Goal: Transaction & Acquisition: Purchase product/service

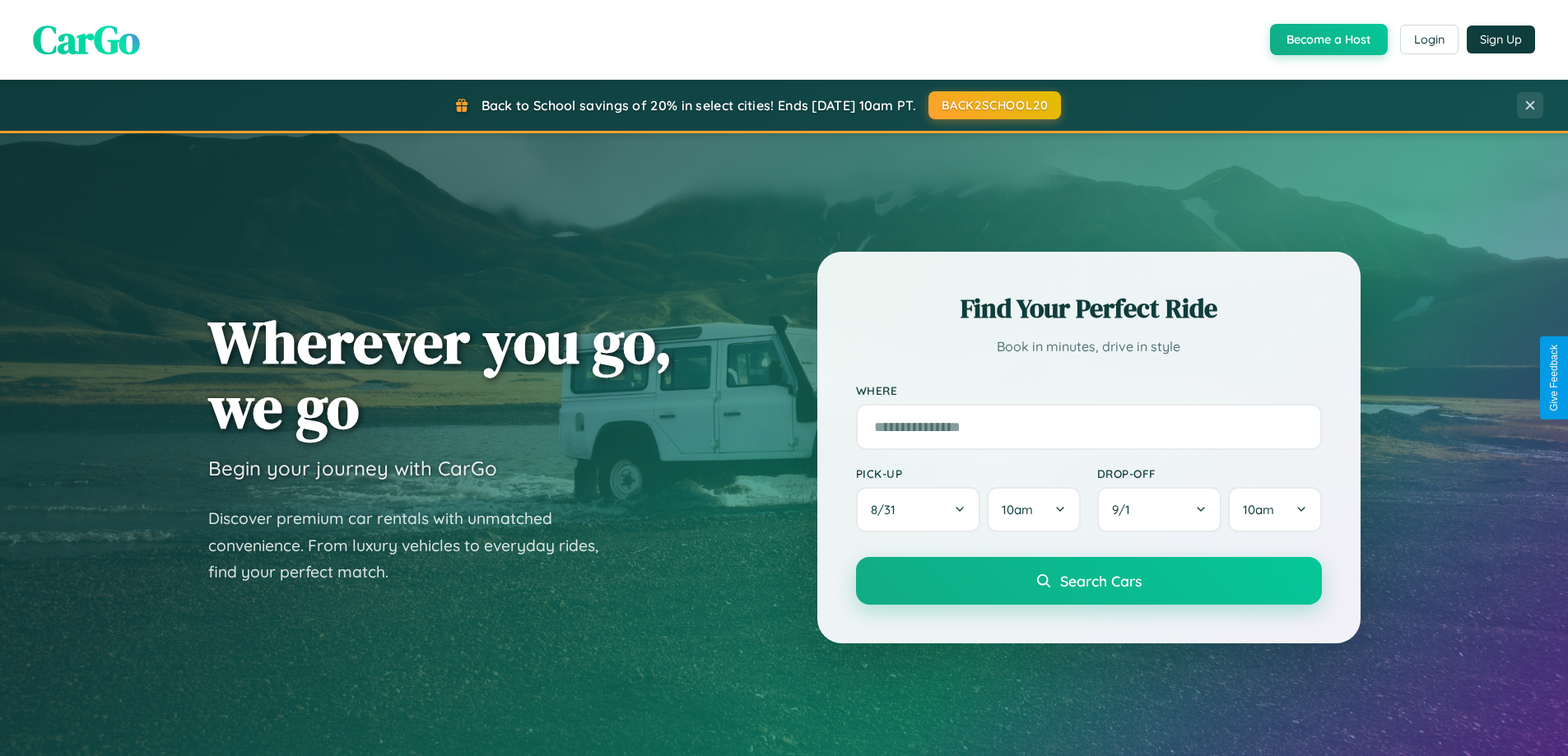
scroll to position [710, 0]
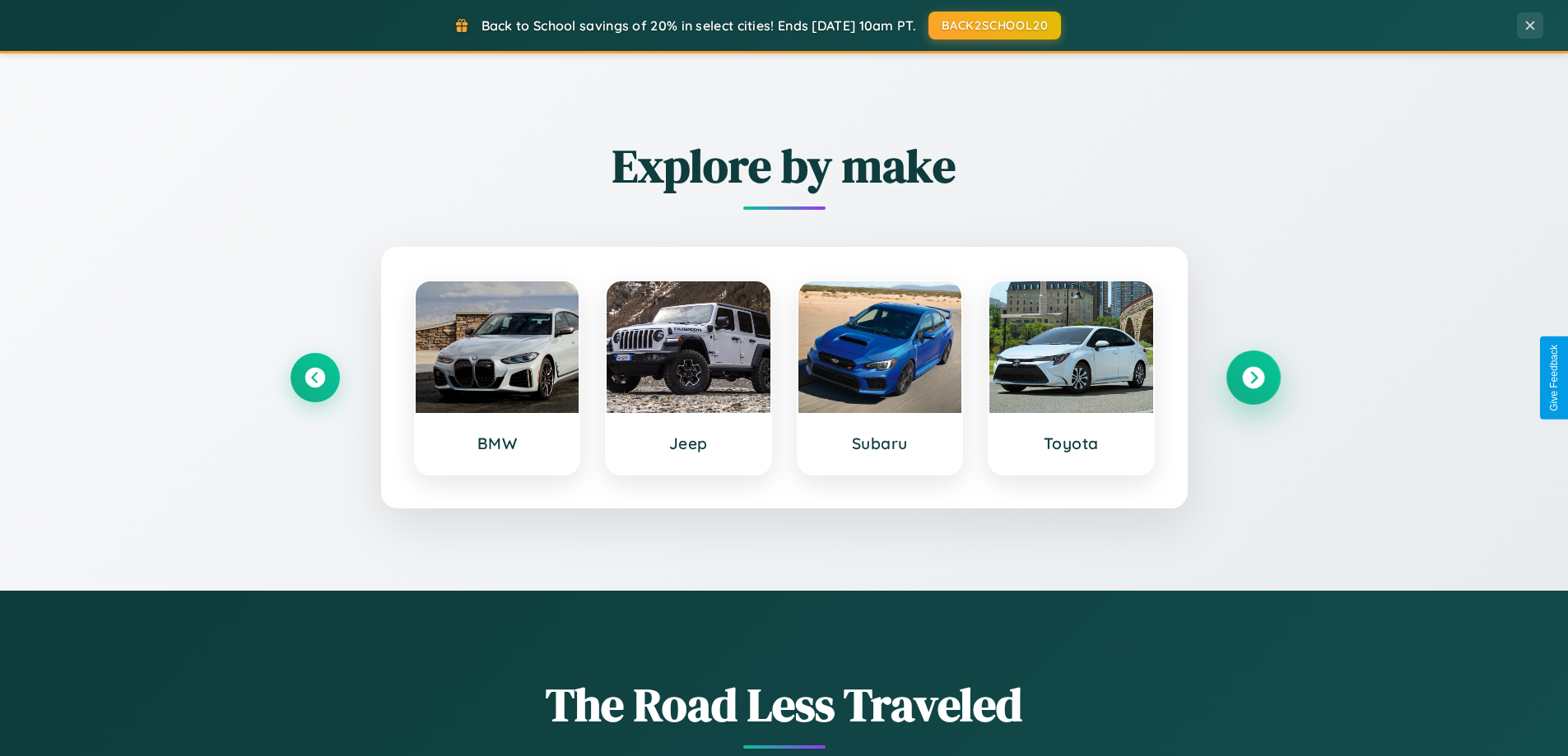
click at [1252, 378] on icon at bounding box center [1253, 378] width 22 height 22
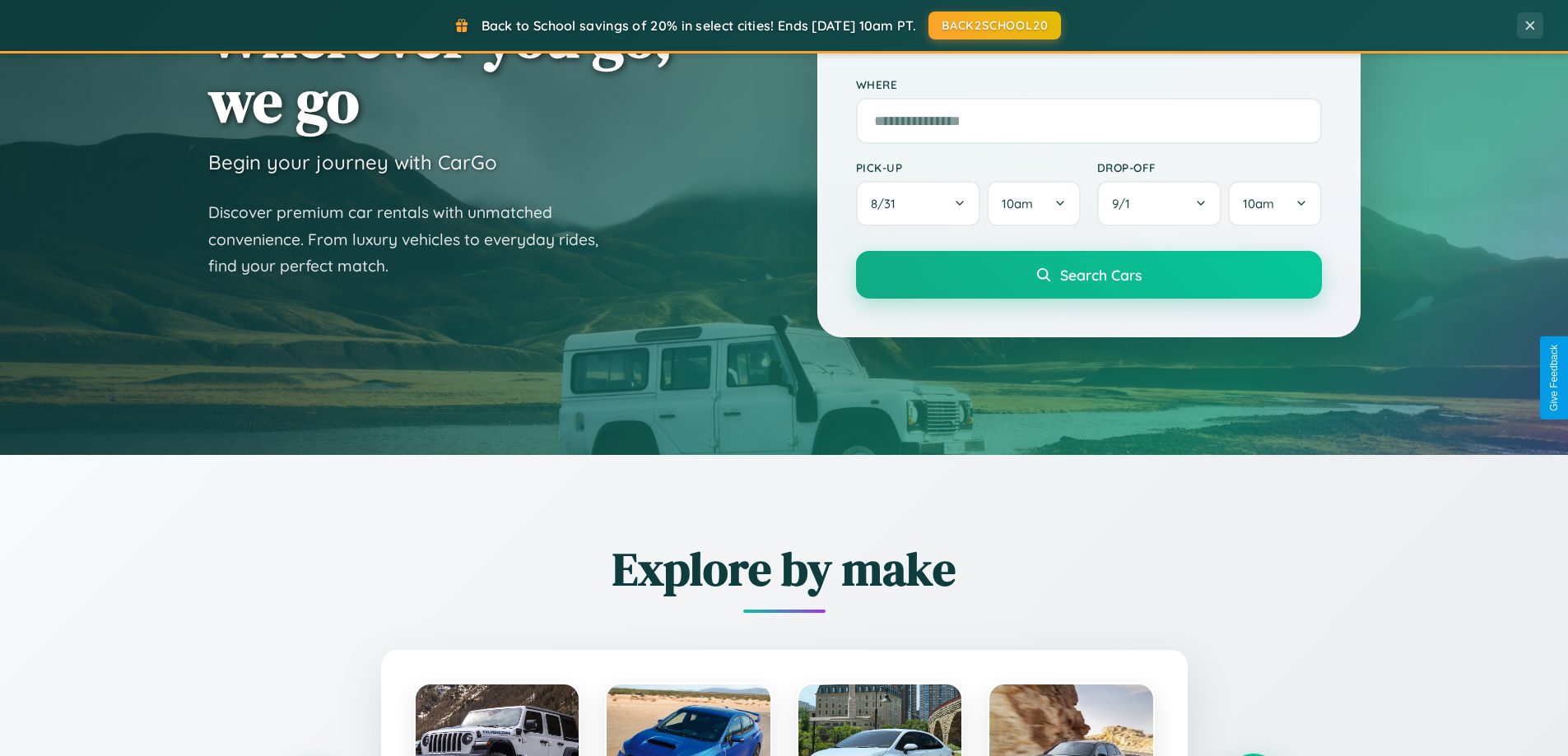
scroll to position [49, 0]
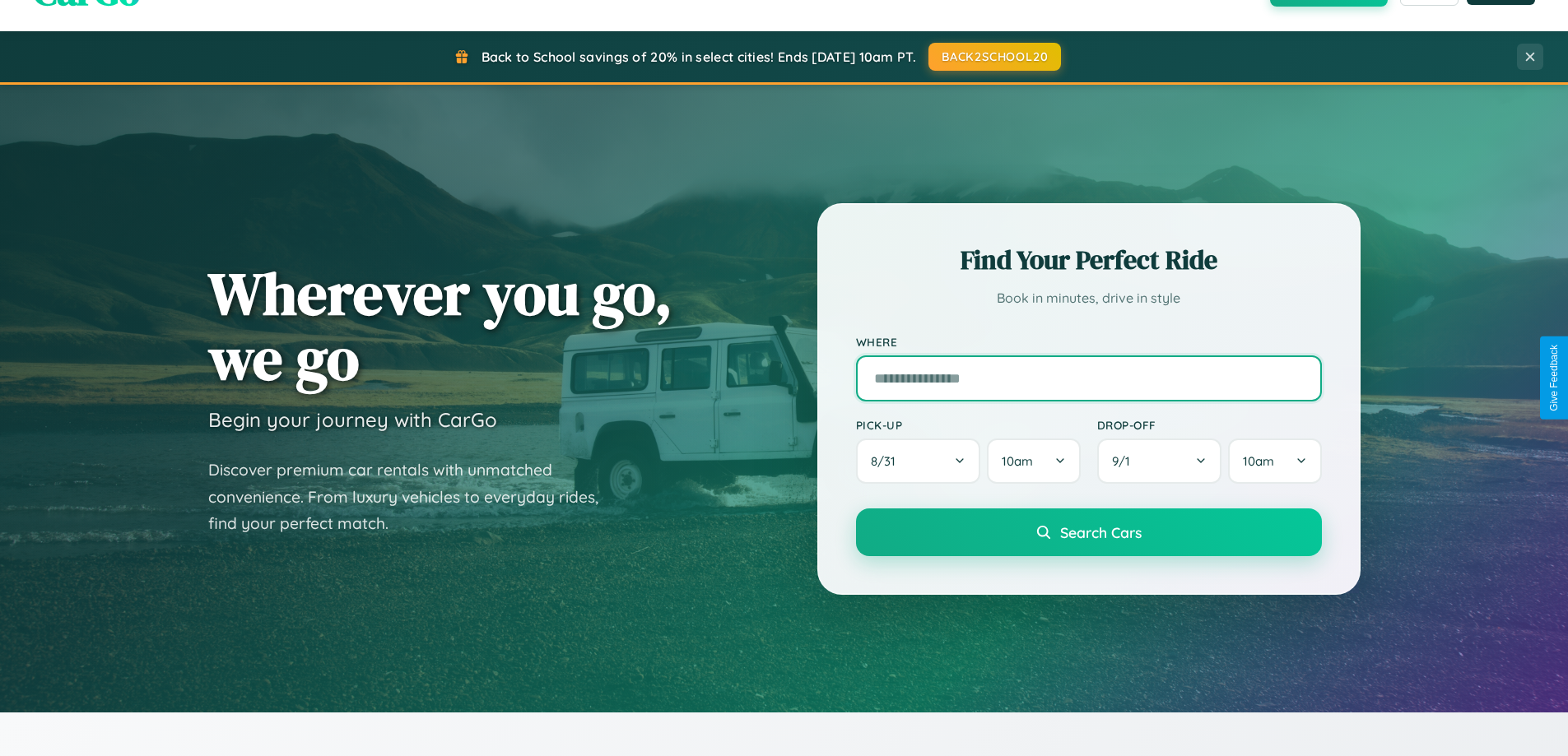
click at [1088, 378] on input "text" at bounding box center [1089, 378] width 466 height 46
type input "**********"
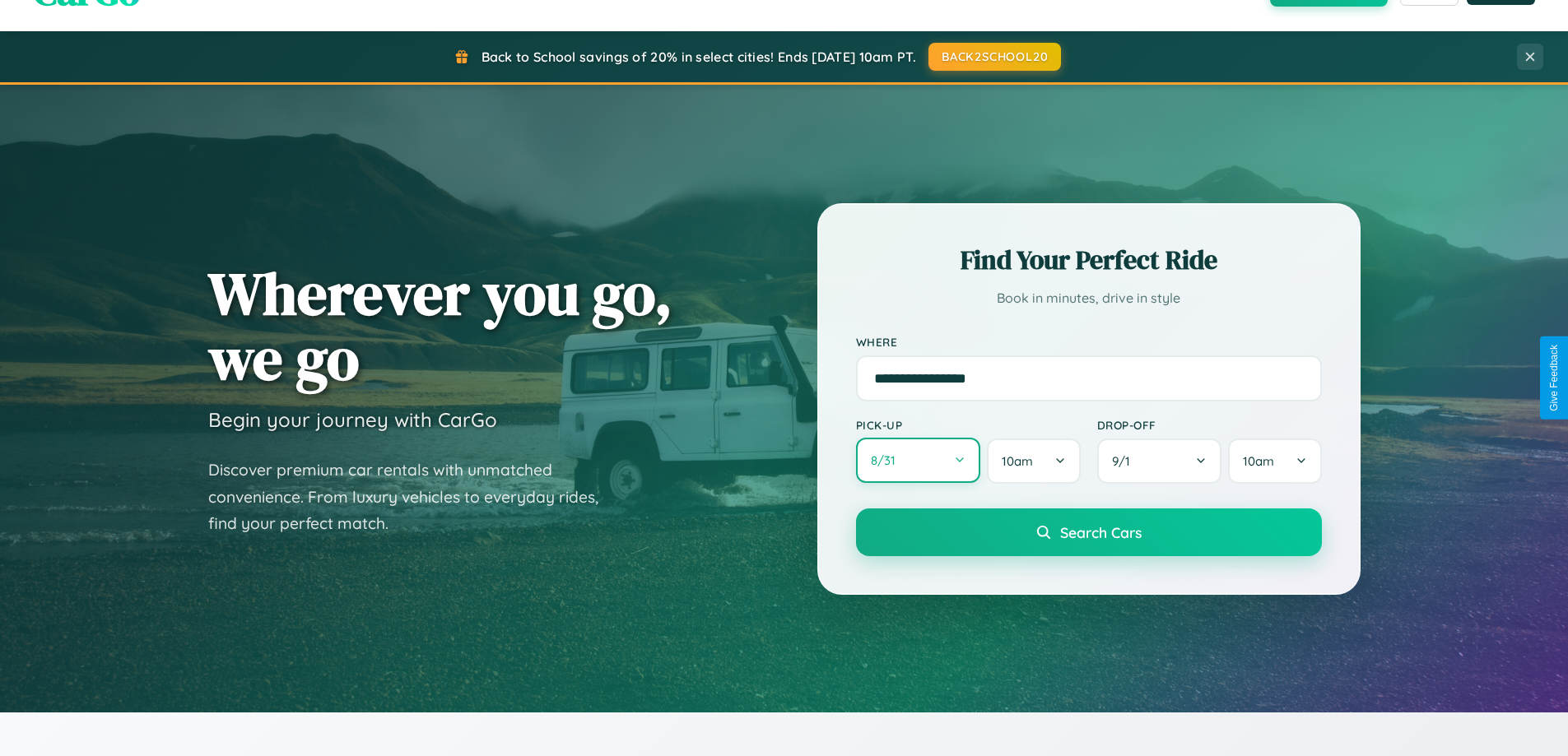
click at [917, 461] on button "8 / 31" at bounding box center [918, 461] width 125 height 46
select select "*"
select select "****"
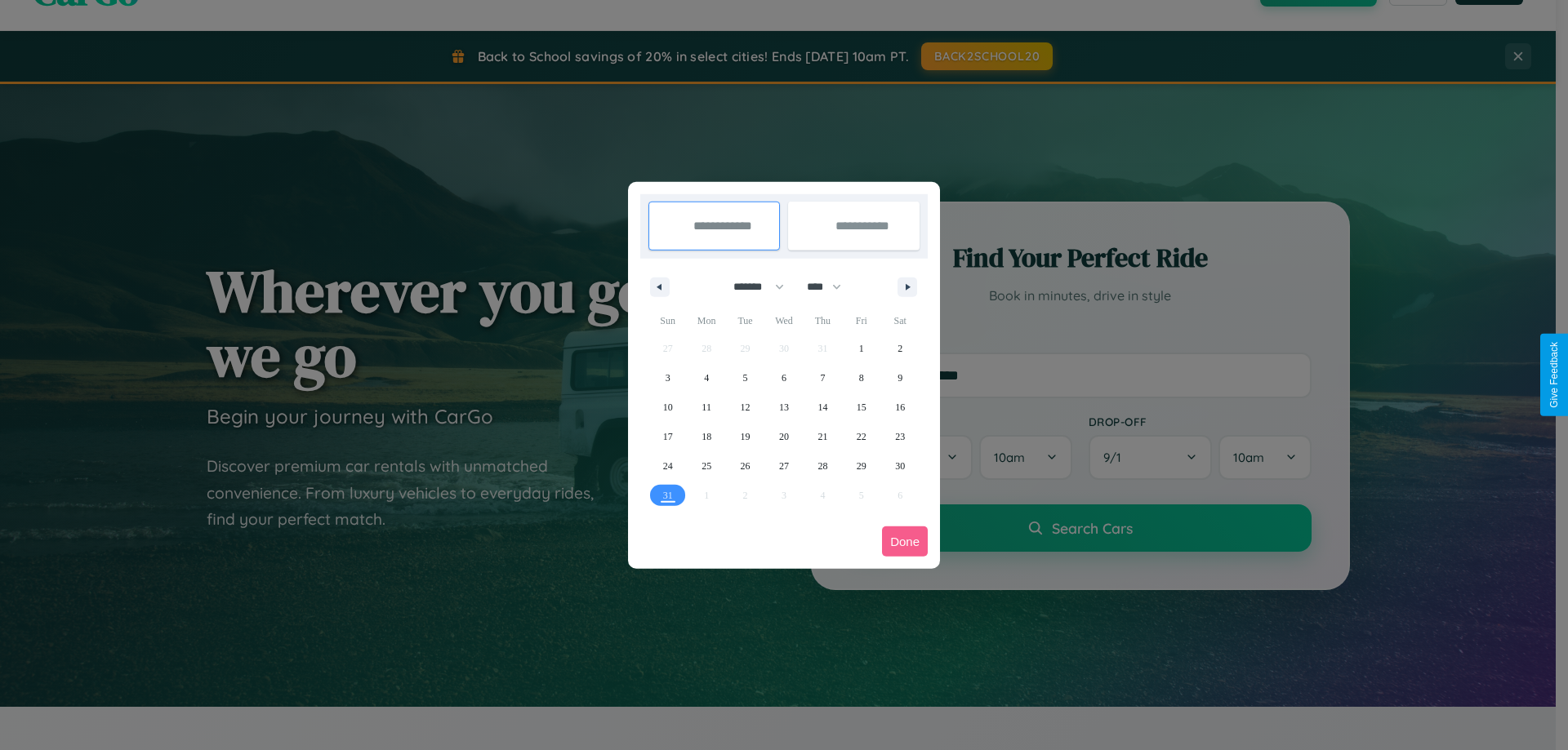
drag, startPoint x: 751, startPoint y: 286, endPoint x: 784, endPoint y: 327, distance: 52.6
click at [751, 286] on select "******* ******** ***** ***** *** **** **** ****** ********* ******* ******** **…" at bounding box center [756, 287] width 70 height 27
select select "*"
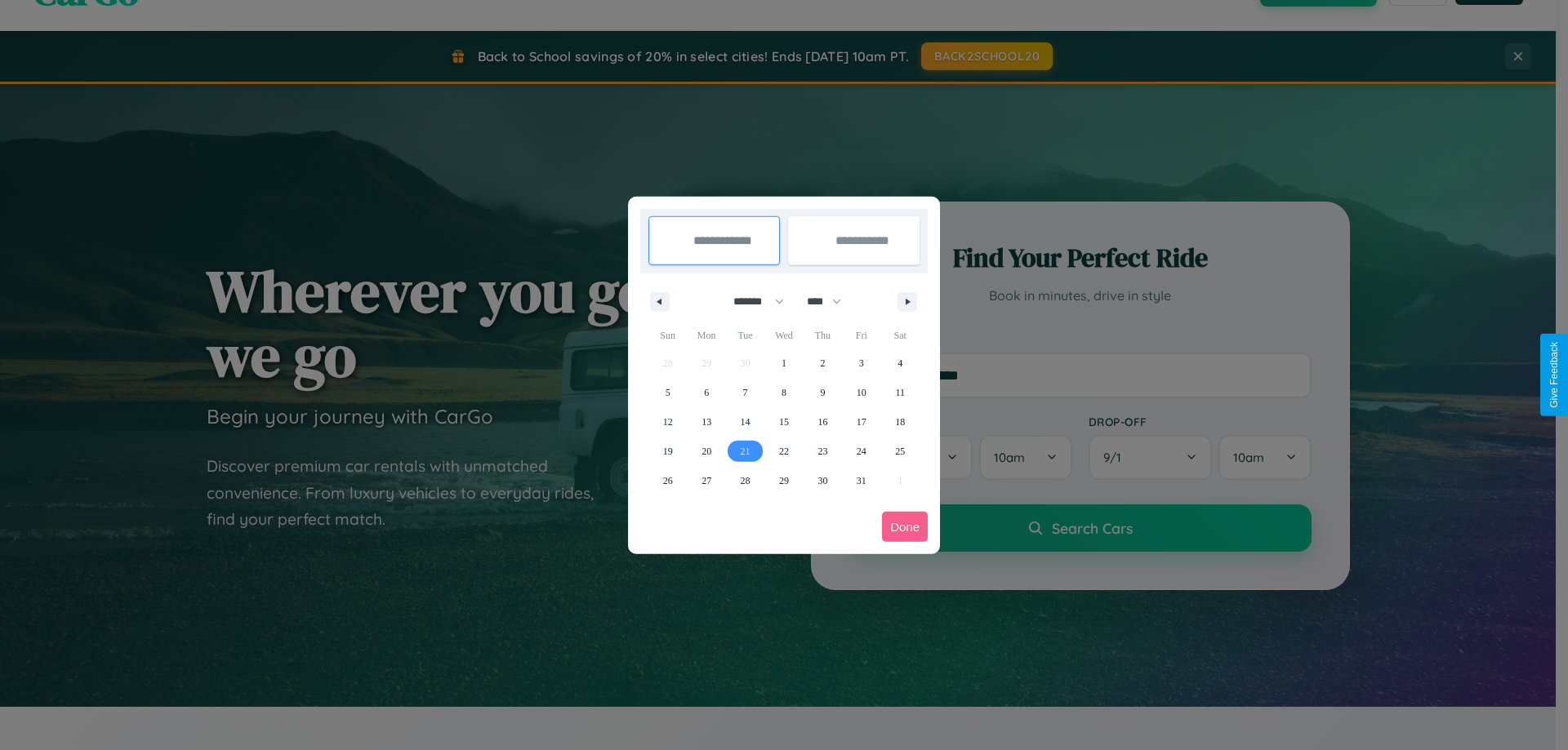
click at [745, 450] on span "21" at bounding box center [745, 451] width 10 height 29
type input "**********"
click at [823, 450] on span "23" at bounding box center [823, 451] width 10 height 29
type input "**********"
click at [905, 527] on button "Done" at bounding box center [905, 527] width 46 height 30
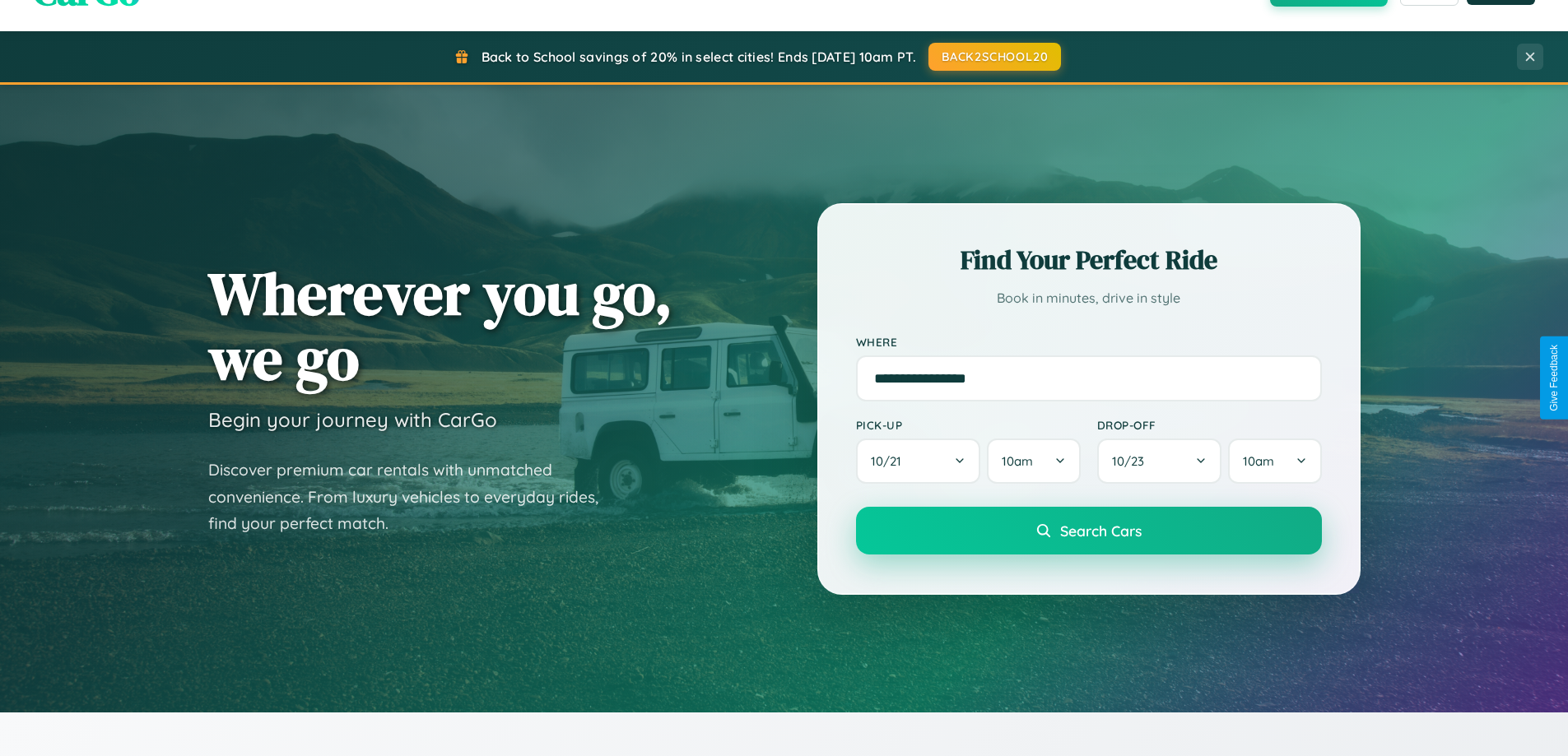
click at [1088, 531] on span "Search Cars" at bounding box center [1100, 530] width 82 height 18
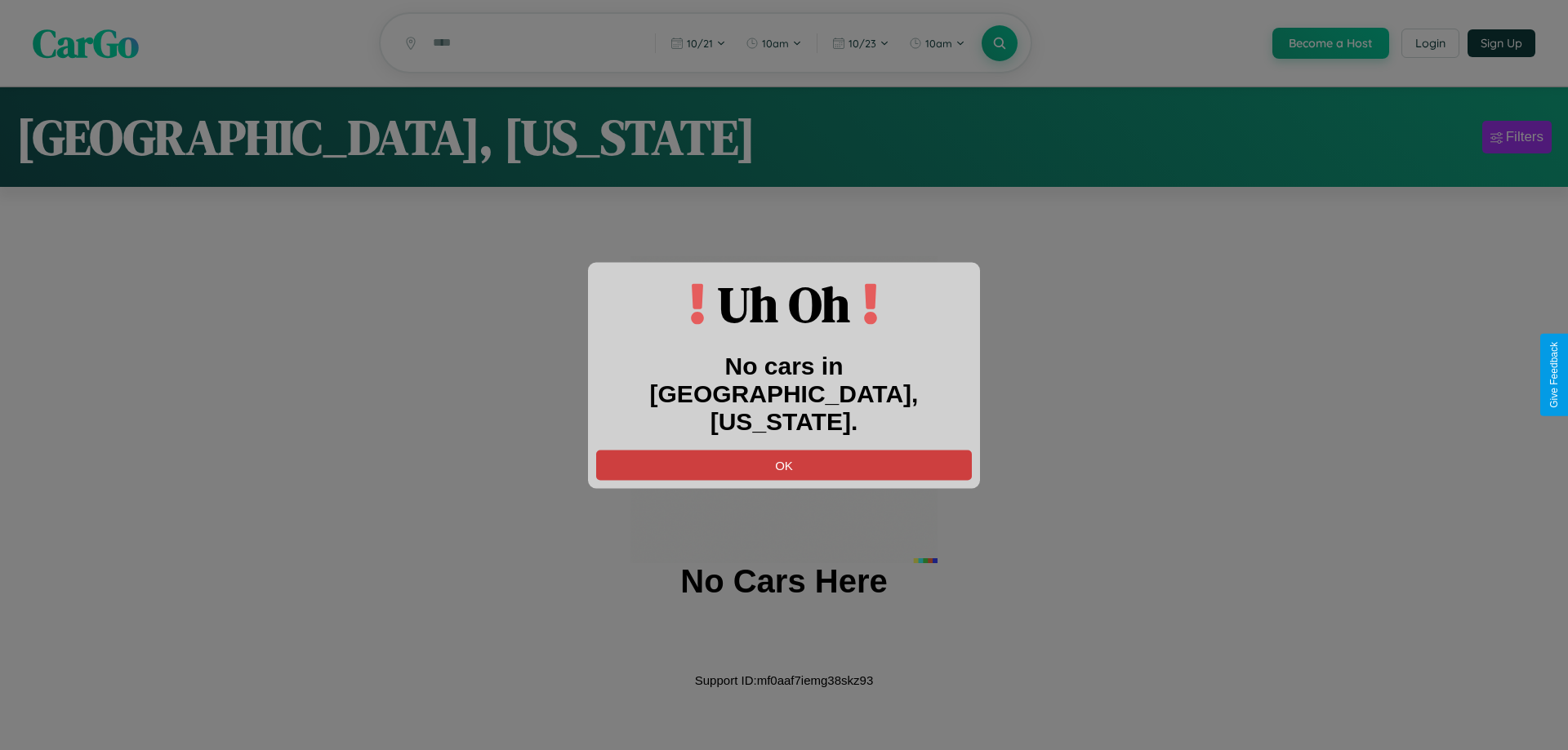
click at [784, 449] on button "OK" at bounding box center [784, 465] width 376 height 30
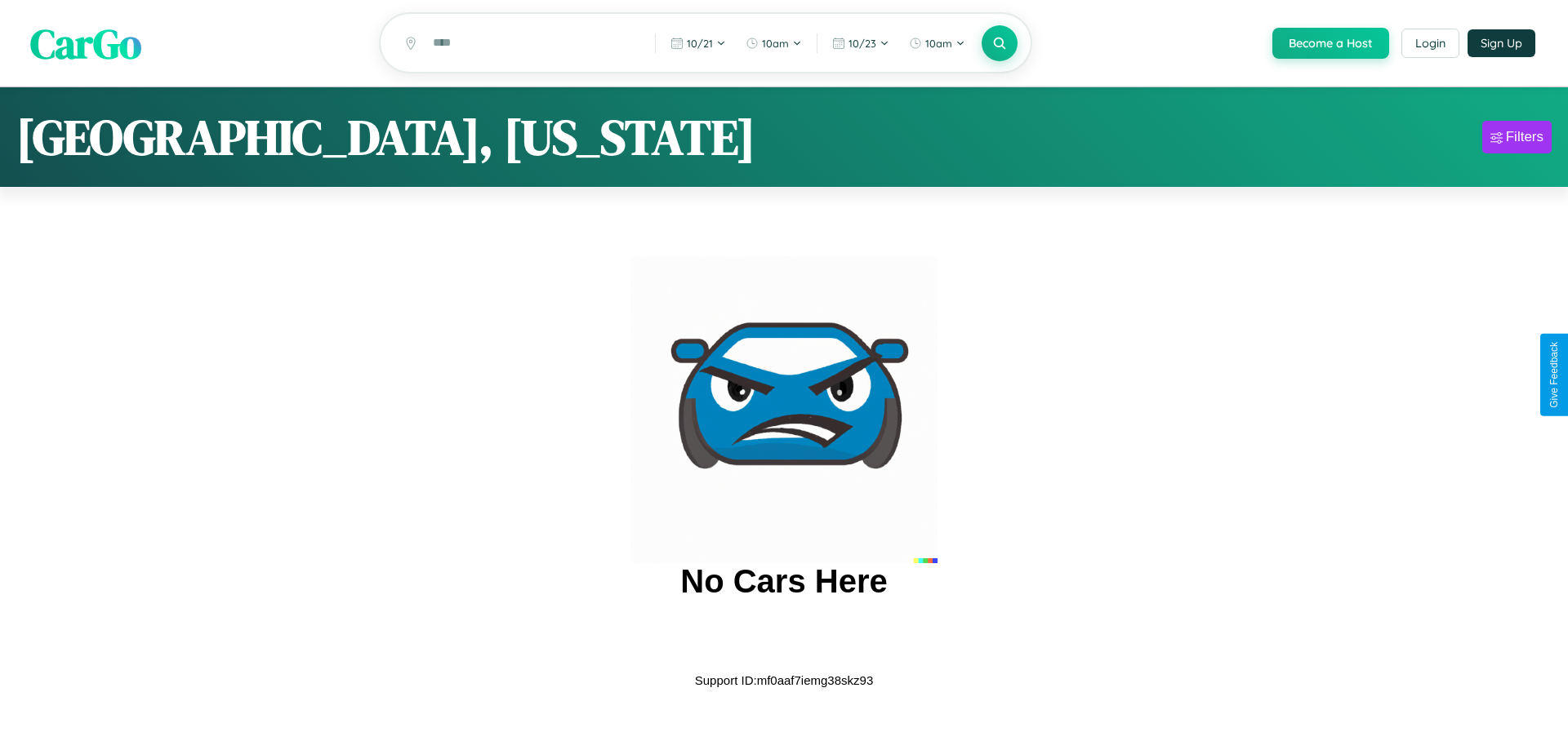
click at [85, 44] on span "CarGo" at bounding box center [85, 43] width 111 height 56
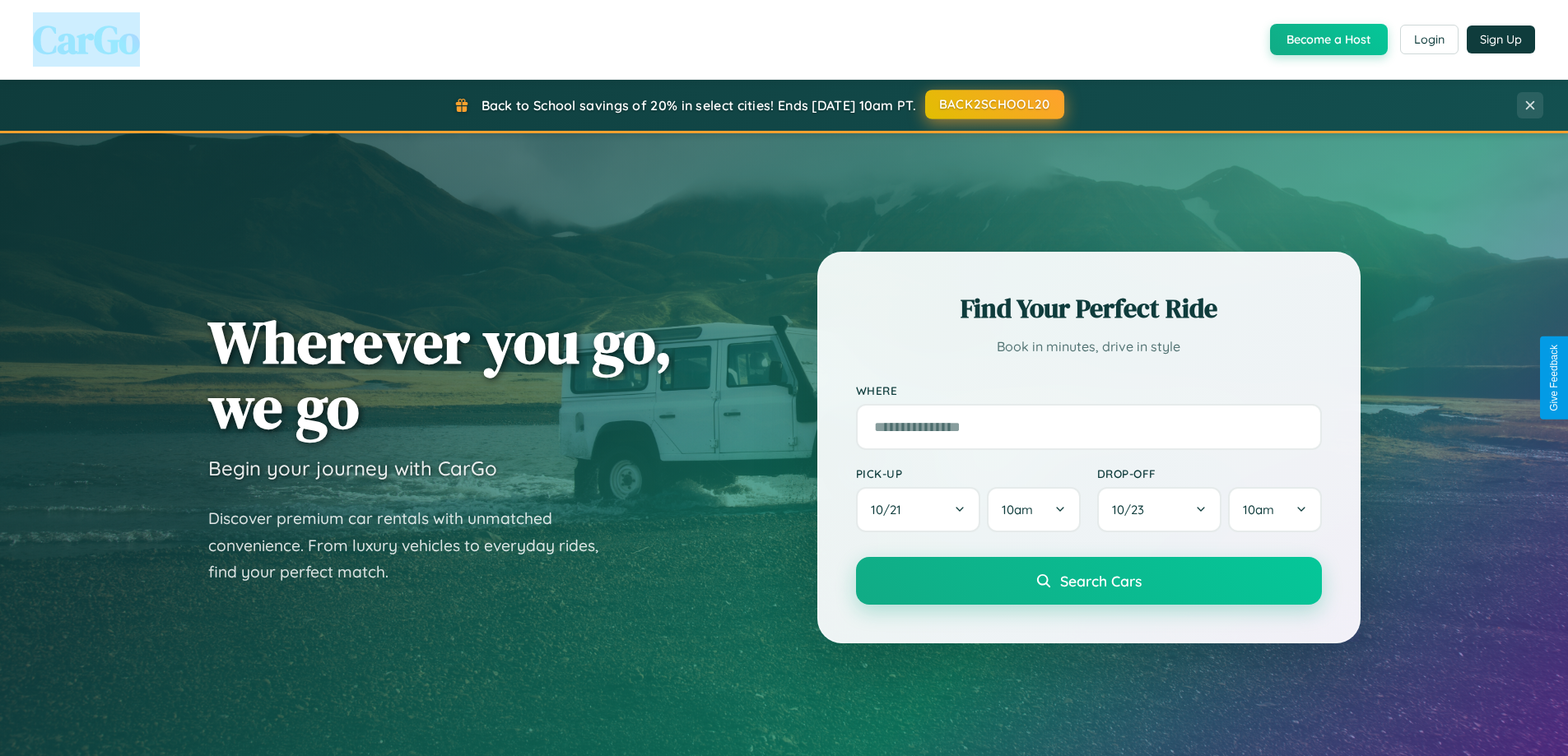
click at [993, 105] on button "BACK2SCHOOL20" at bounding box center [994, 104] width 139 height 30
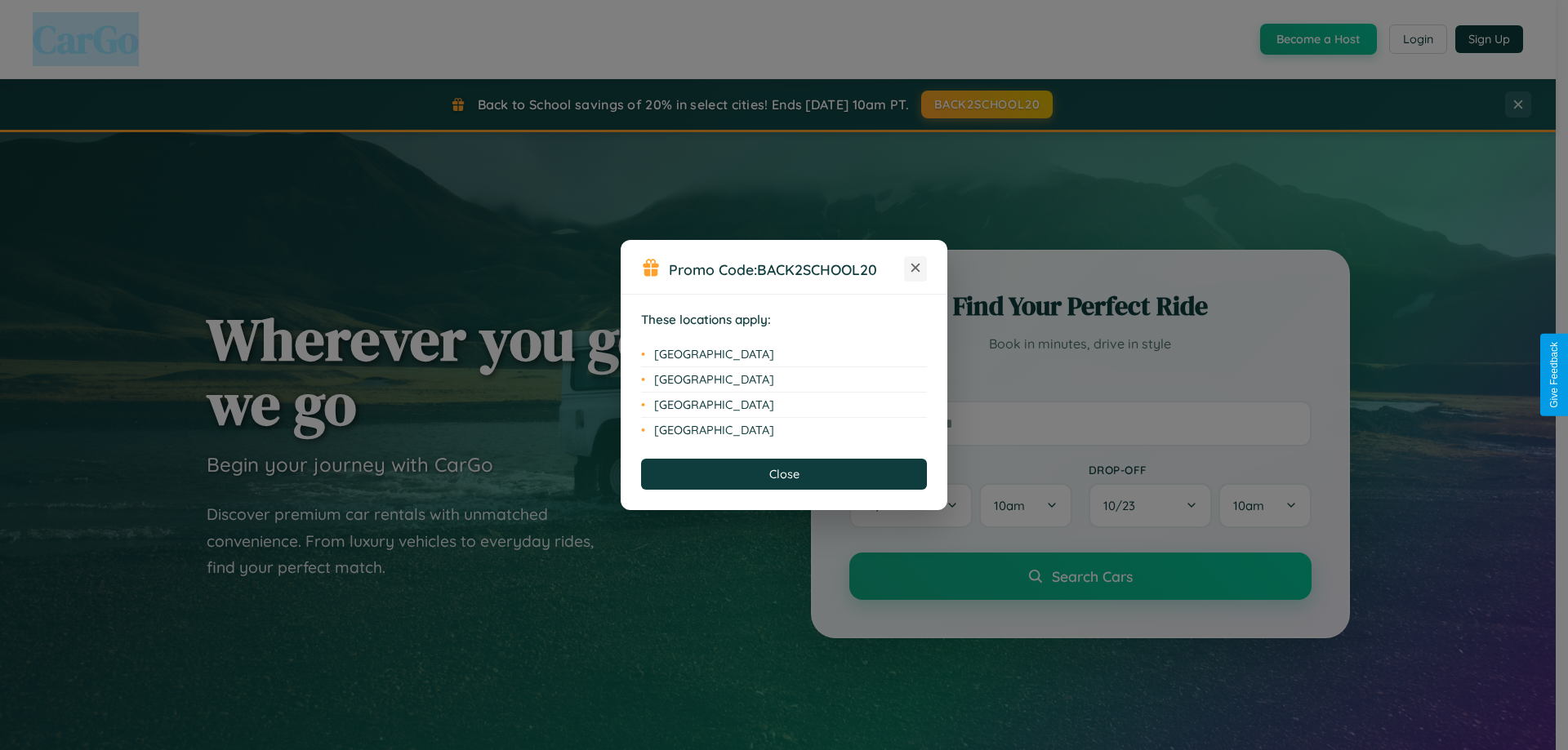
click at [916, 269] on icon at bounding box center [916, 268] width 9 height 9
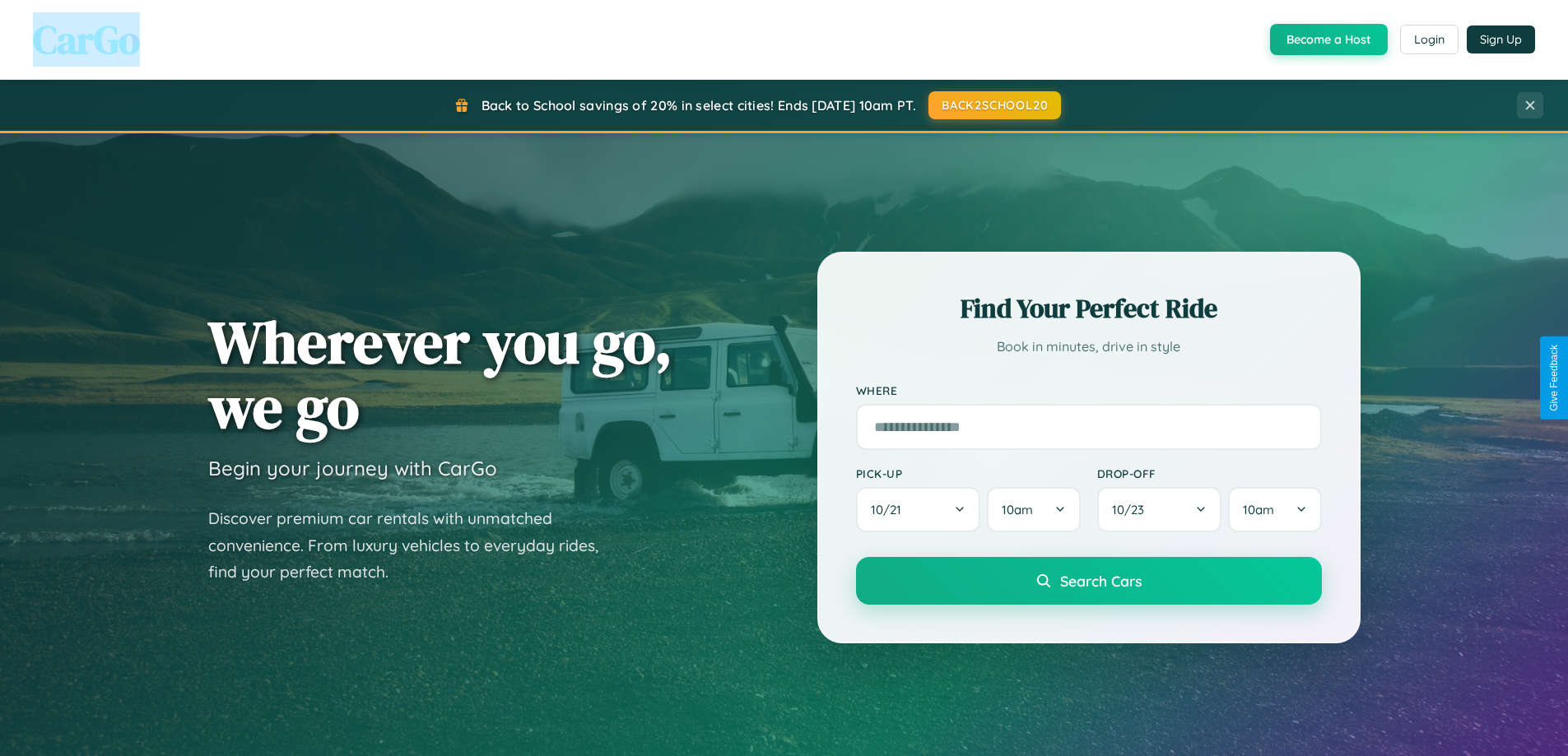
scroll to position [49, 0]
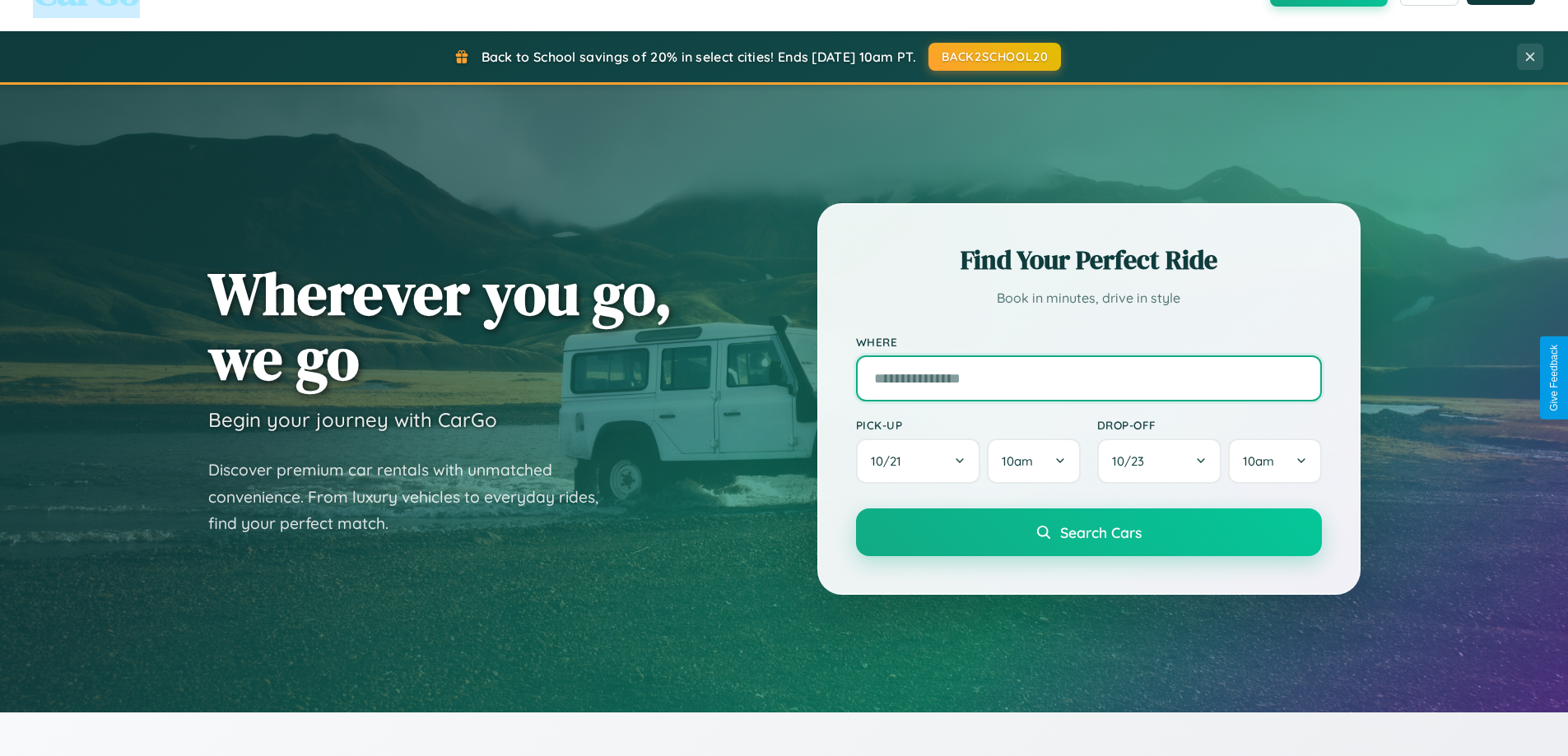
click at [1088, 378] on input "text" at bounding box center [1089, 378] width 466 height 46
type input "**********"
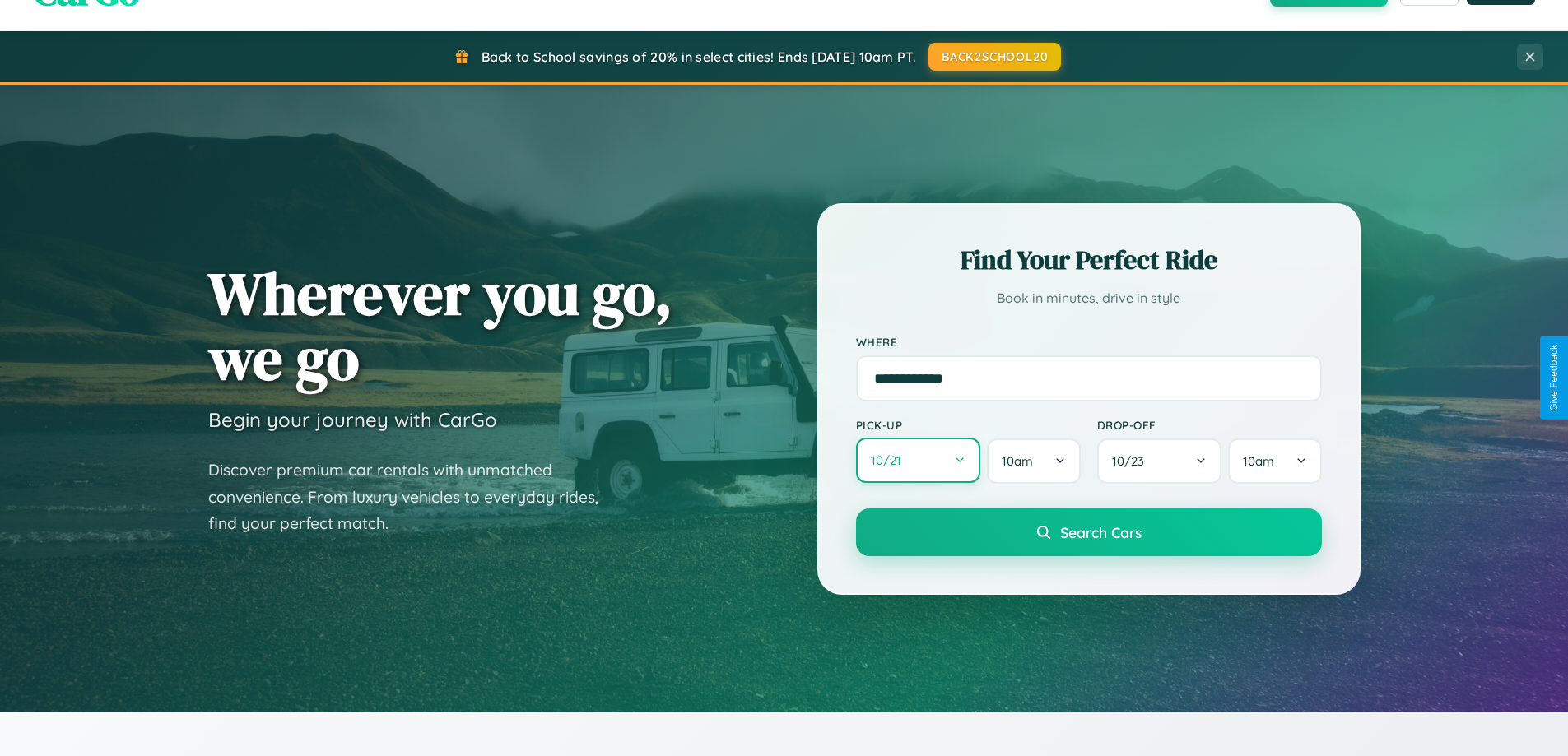
click at [917, 462] on button "10 / 21" at bounding box center [918, 461] width 125 height 46
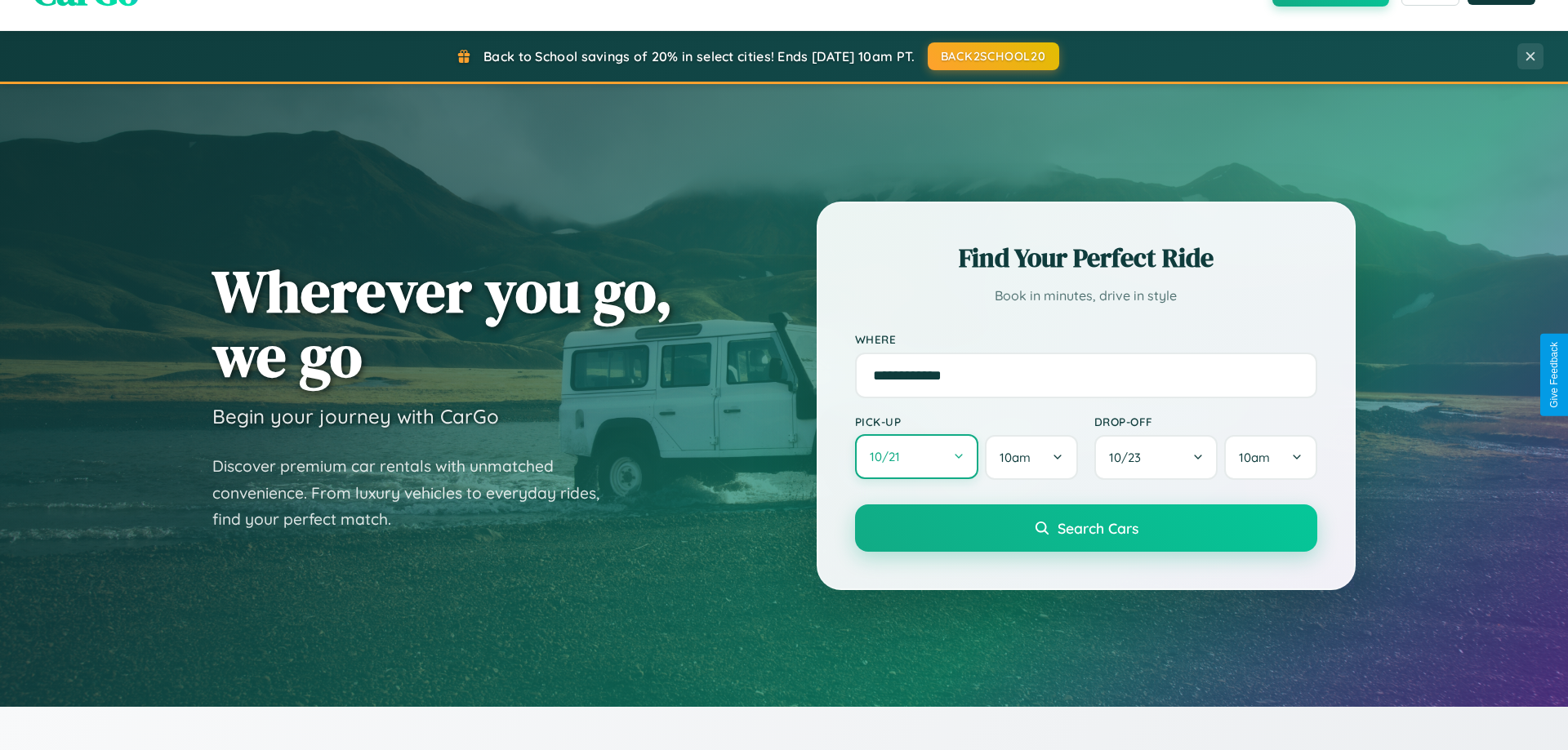
select select "*"
select select "****"
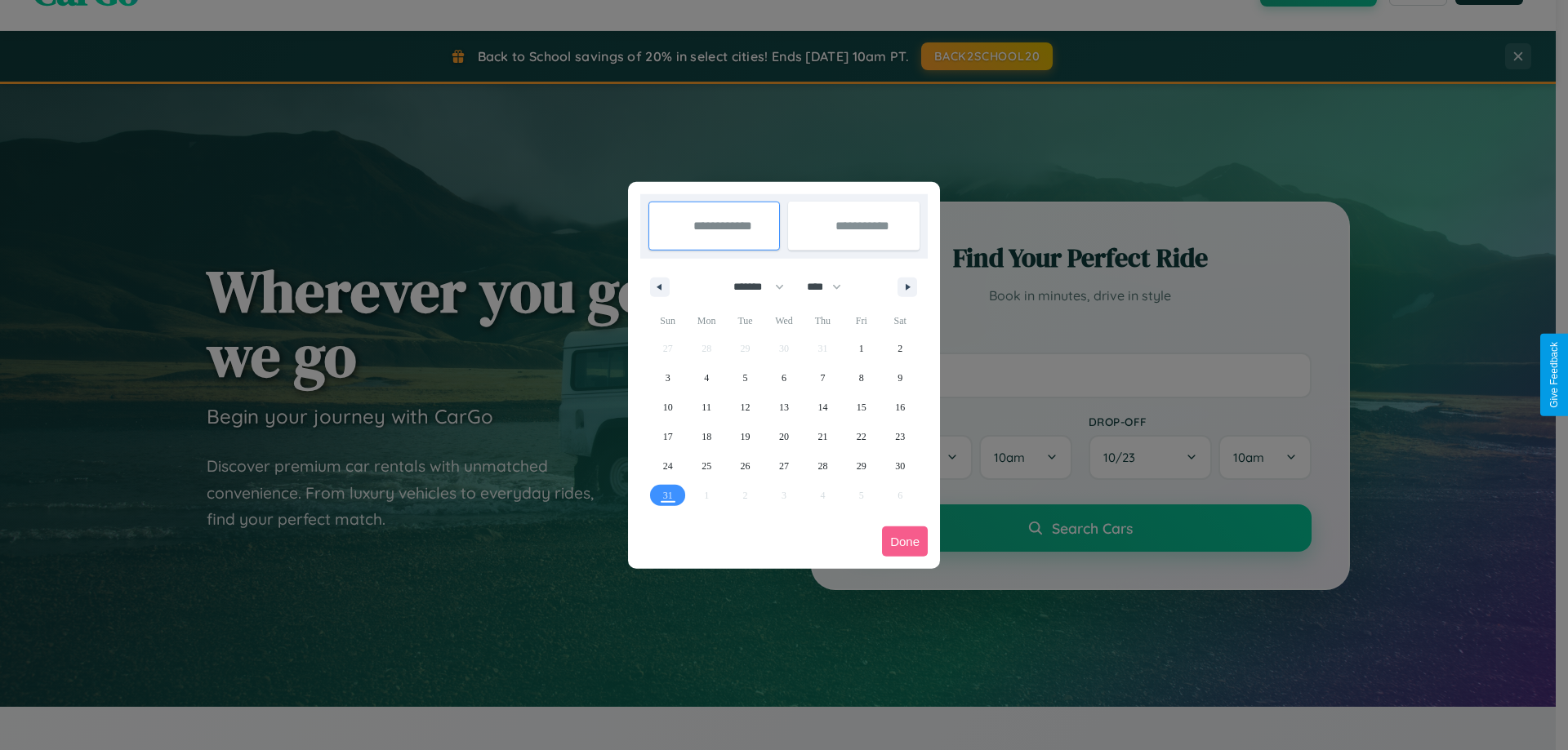
drag, startPoint x: 751, startPoint y: 286, endPoint x: 784, endPoint y: 327, distance: 52.6
click at [751, 286] on select "******* ******** ***** ***** *** **** **** ****** ********* ******* ******** **…" at bounding box center [756, 287] width 70 height 27
select select "*"
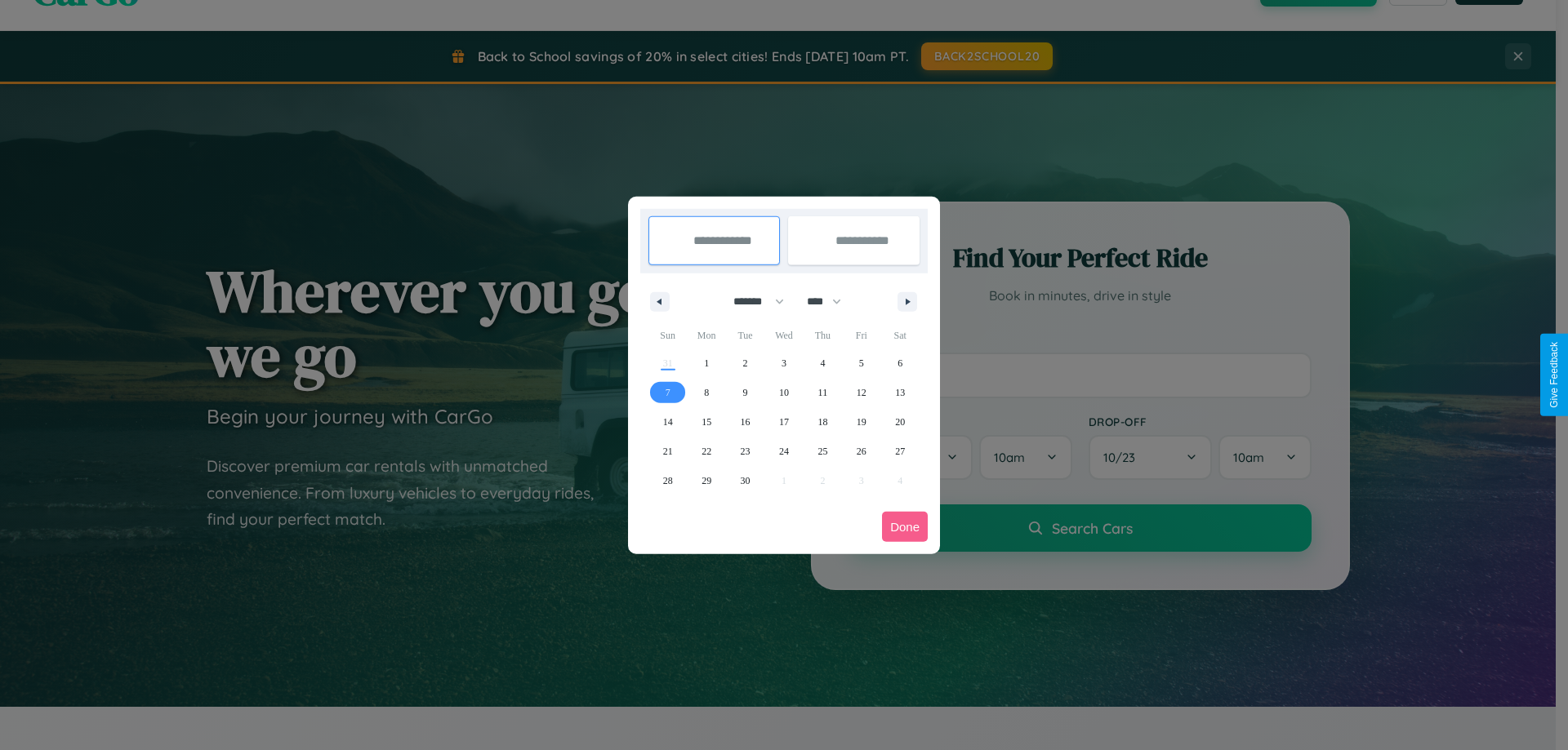
click at [668, 392] on span "7" at bounding box center [668, 392] width 5 height 29
type input "**********"
click at [783, 392] on span "10" at bounding box center [784, 392] width 10 height 29
type input "**********"
click at [905, 527] on button "Done" at bounding box center [905, 527] width 46 height 30
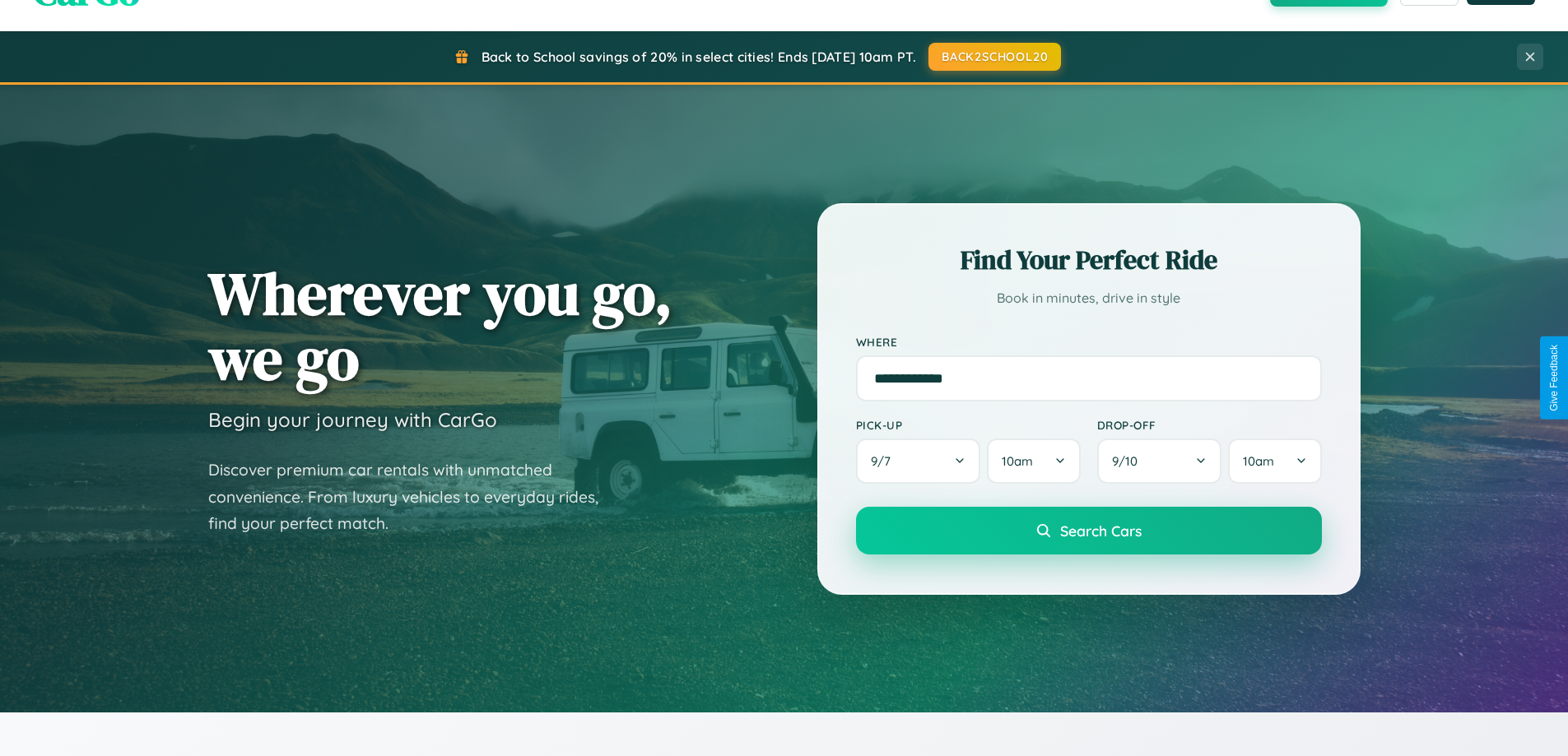
click at [1088, 531] on span "Search Cars" at bounding box center [1100, 530] width 82 height 18
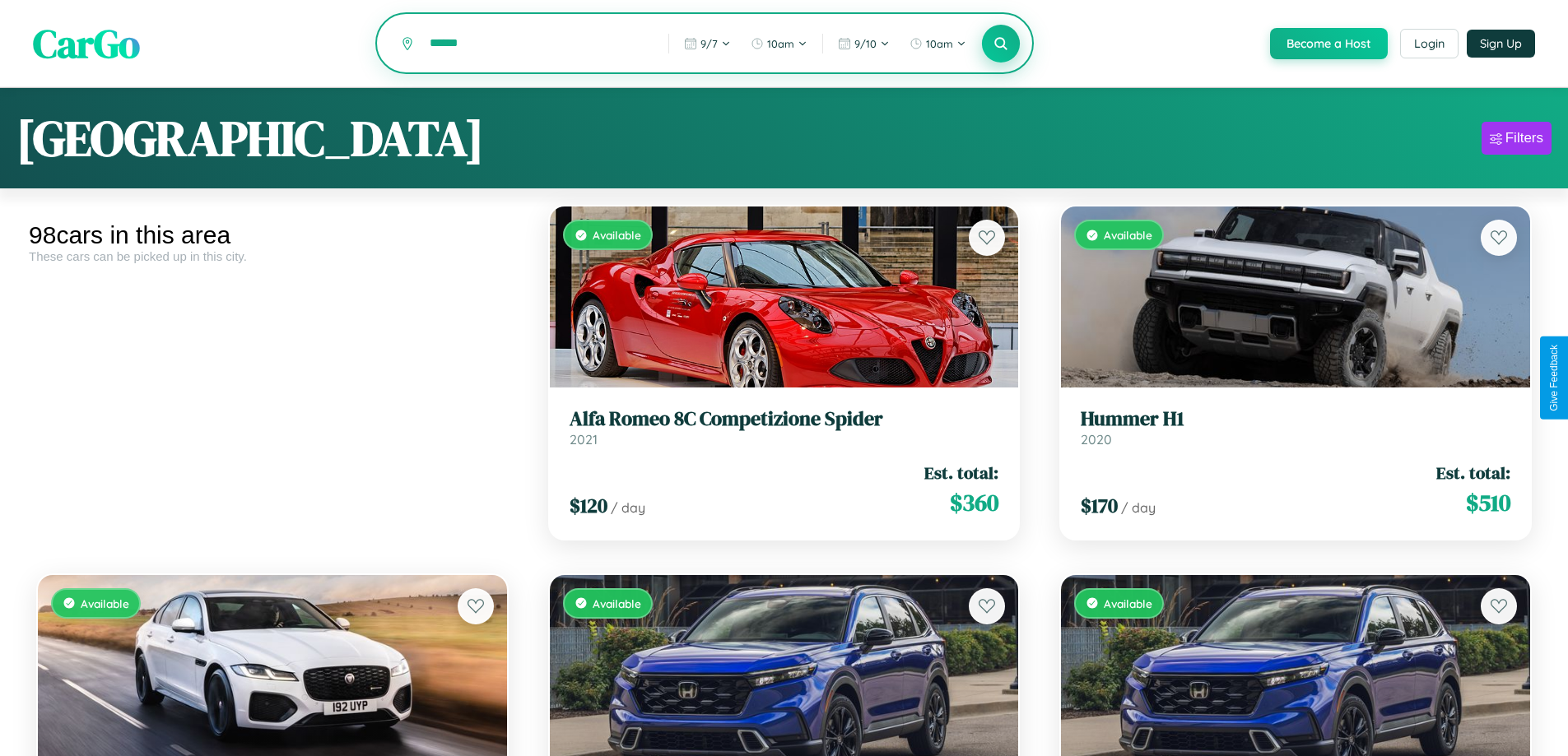
type input "******"
click at [1000, 45] on icon at bounding box center [1001, 43] width 16 height 16
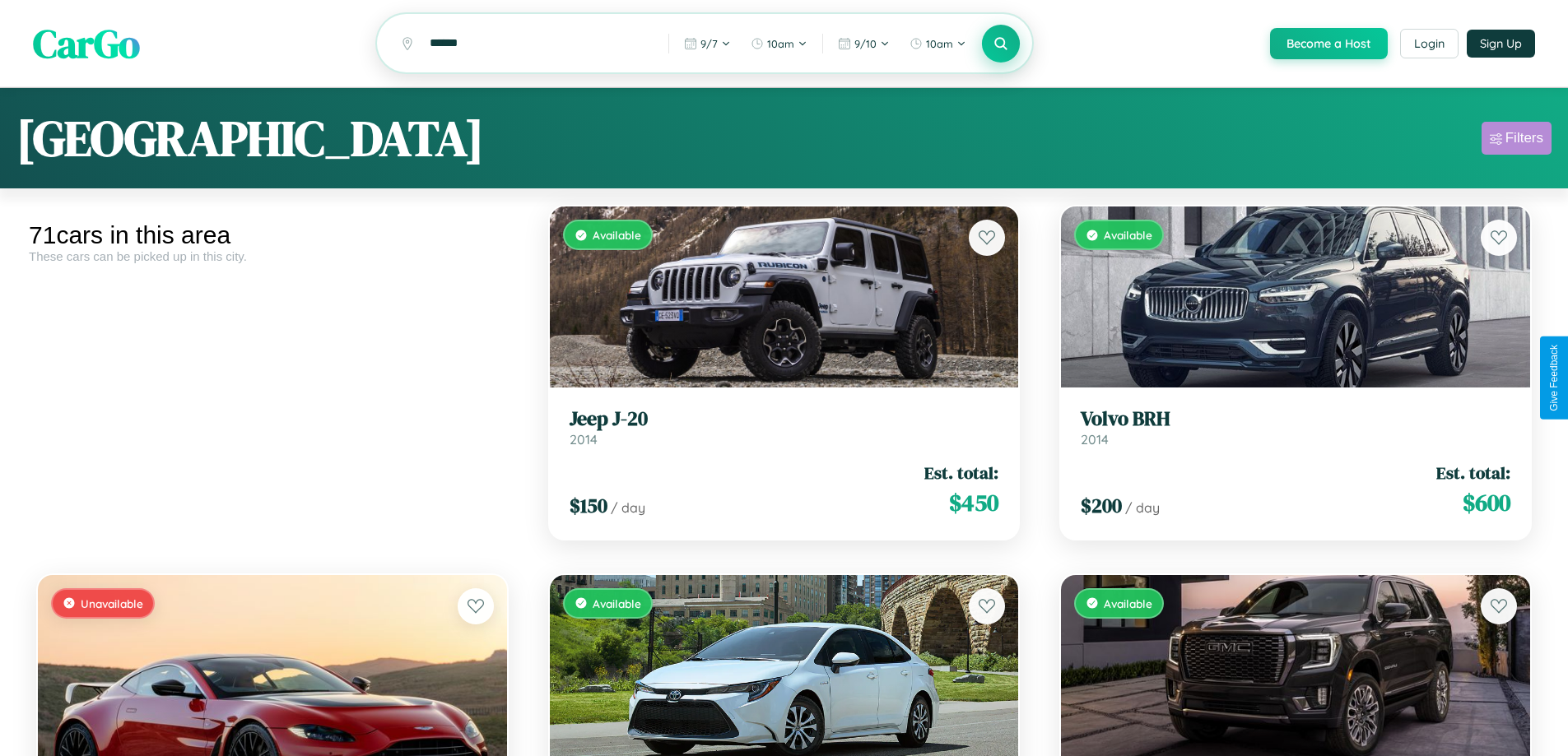
click at [1516, 141] on div "Filters" at bounding box center [1524, 138] width 38 height 17
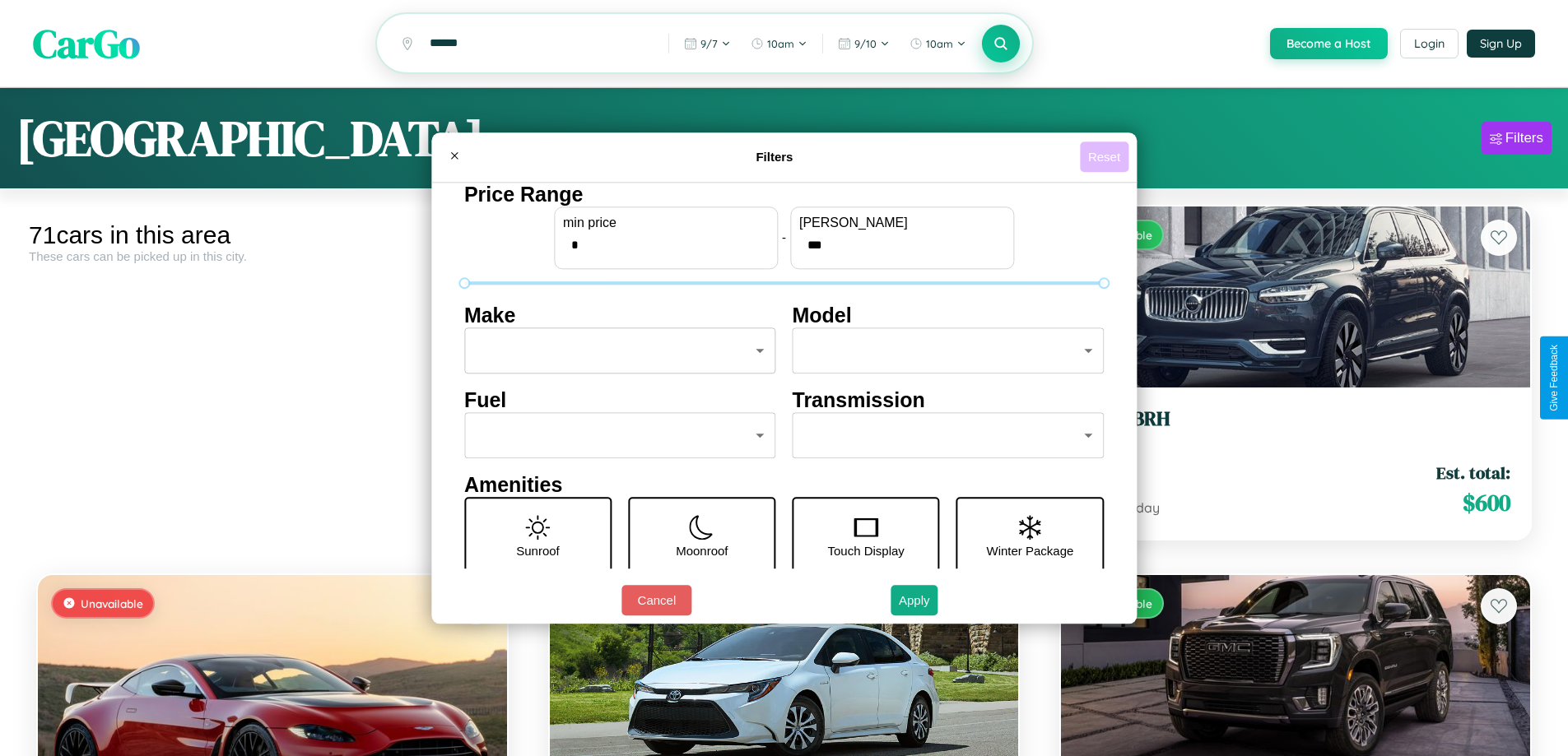
click at [1106, 156] on button "Reset" at bounding box center [1104, 157] width 49 height 30
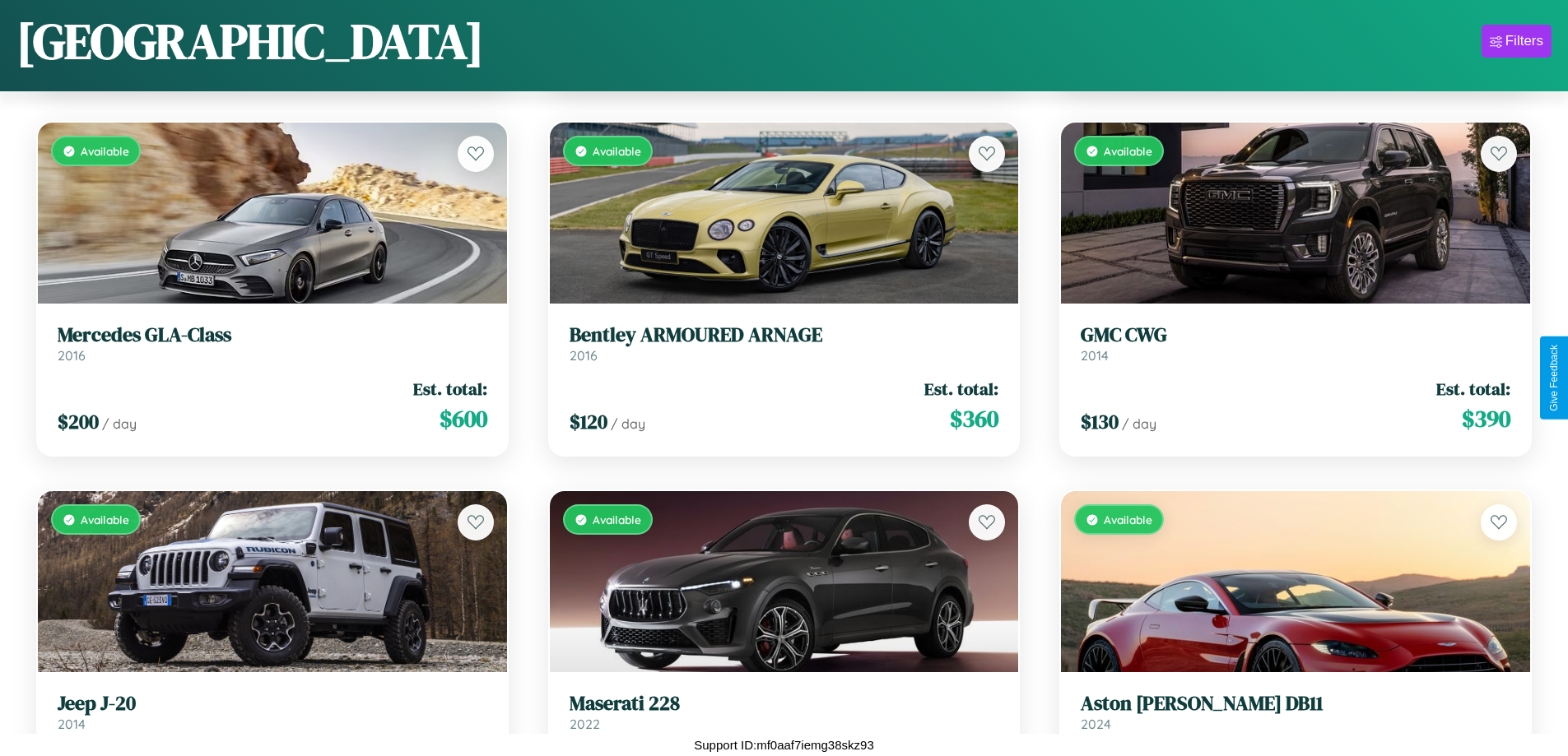
scroll to position [7232, 0]
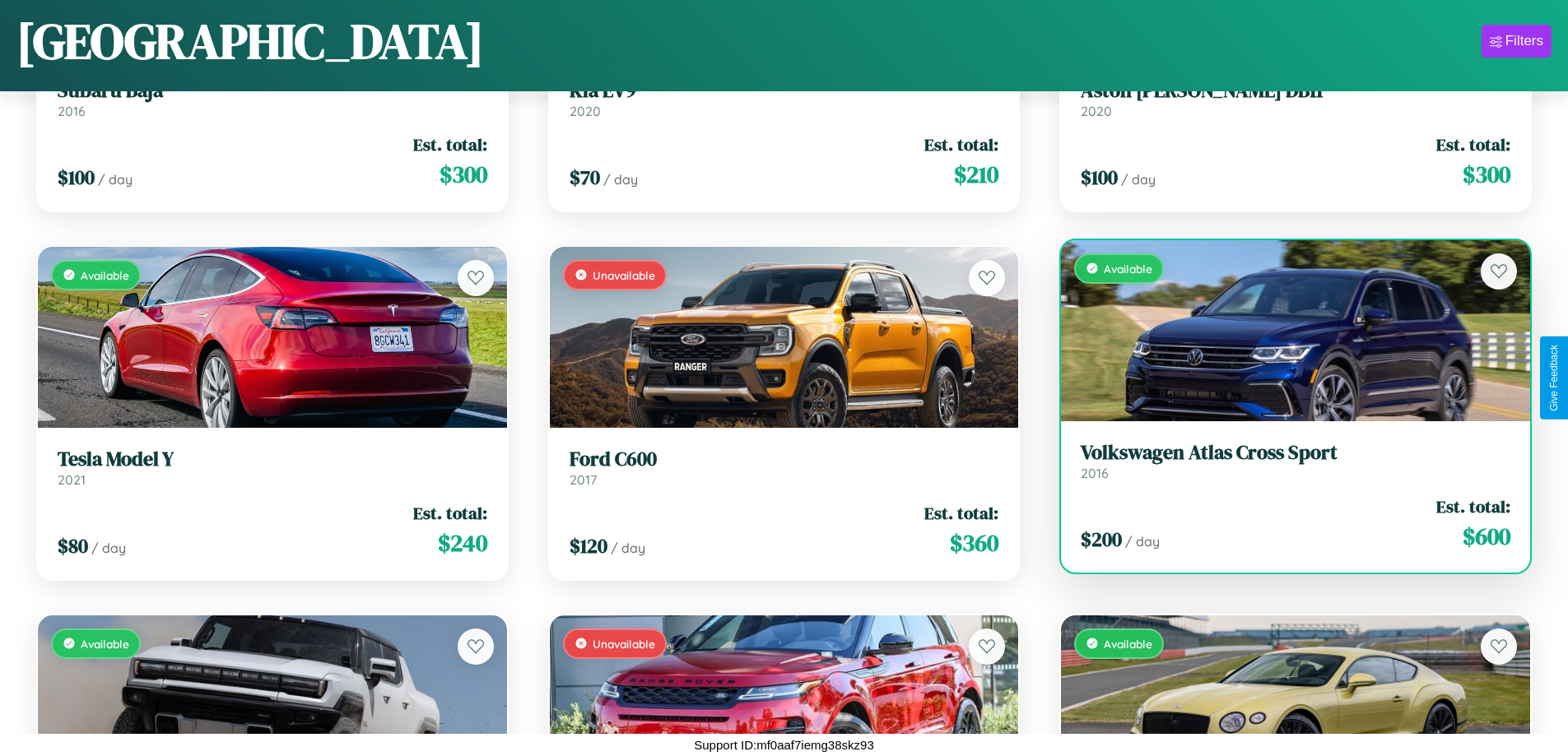
click at [1284, 461] on h3 "Volkswagen Atlas Cross Sport" at bounding box center [1295, 453] width 430 height 24
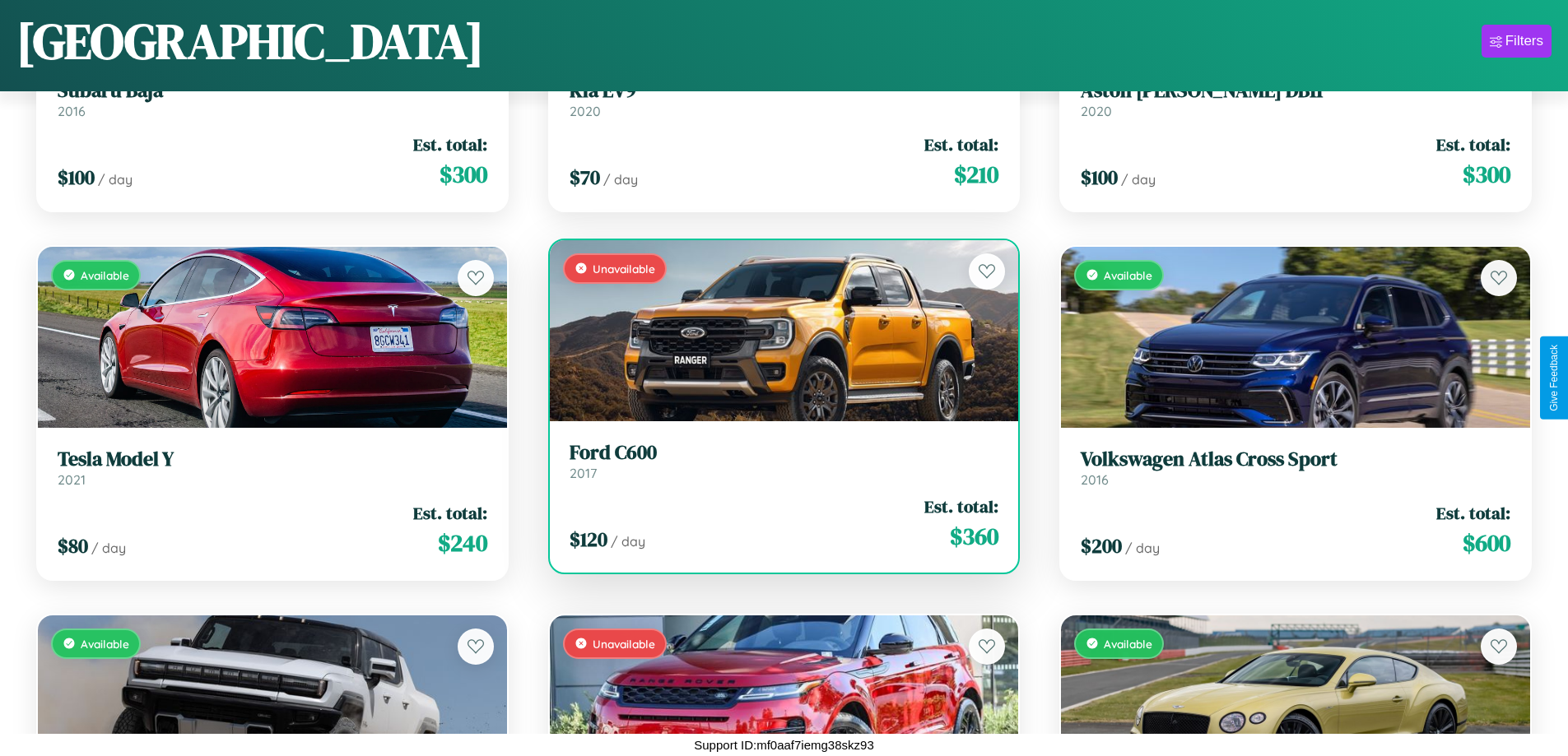
scroll to position [7600, 0]
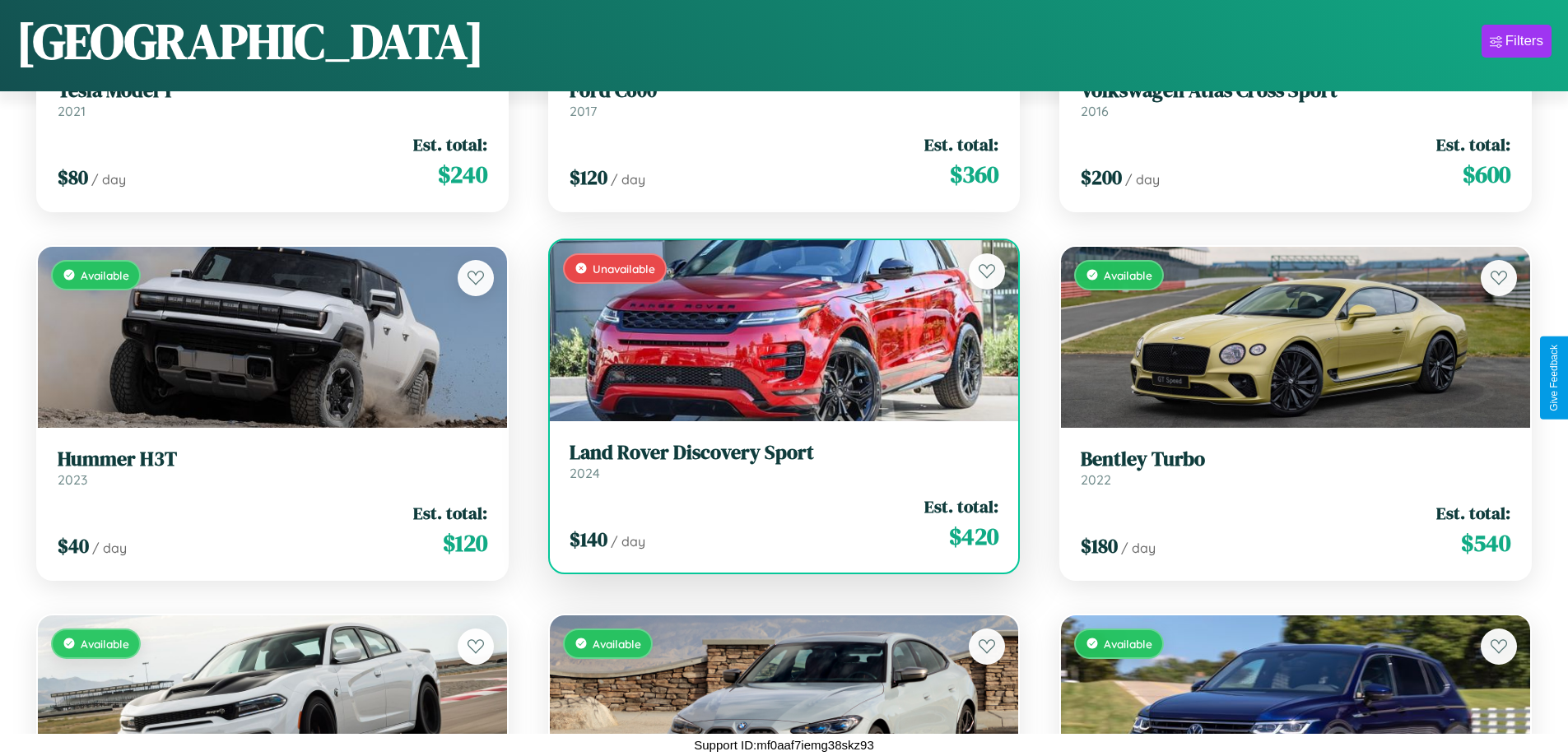
click at [777, 461] on h3 "Land Rover Discovery Sport" at bounding box center [784, 453] width 430 height 24
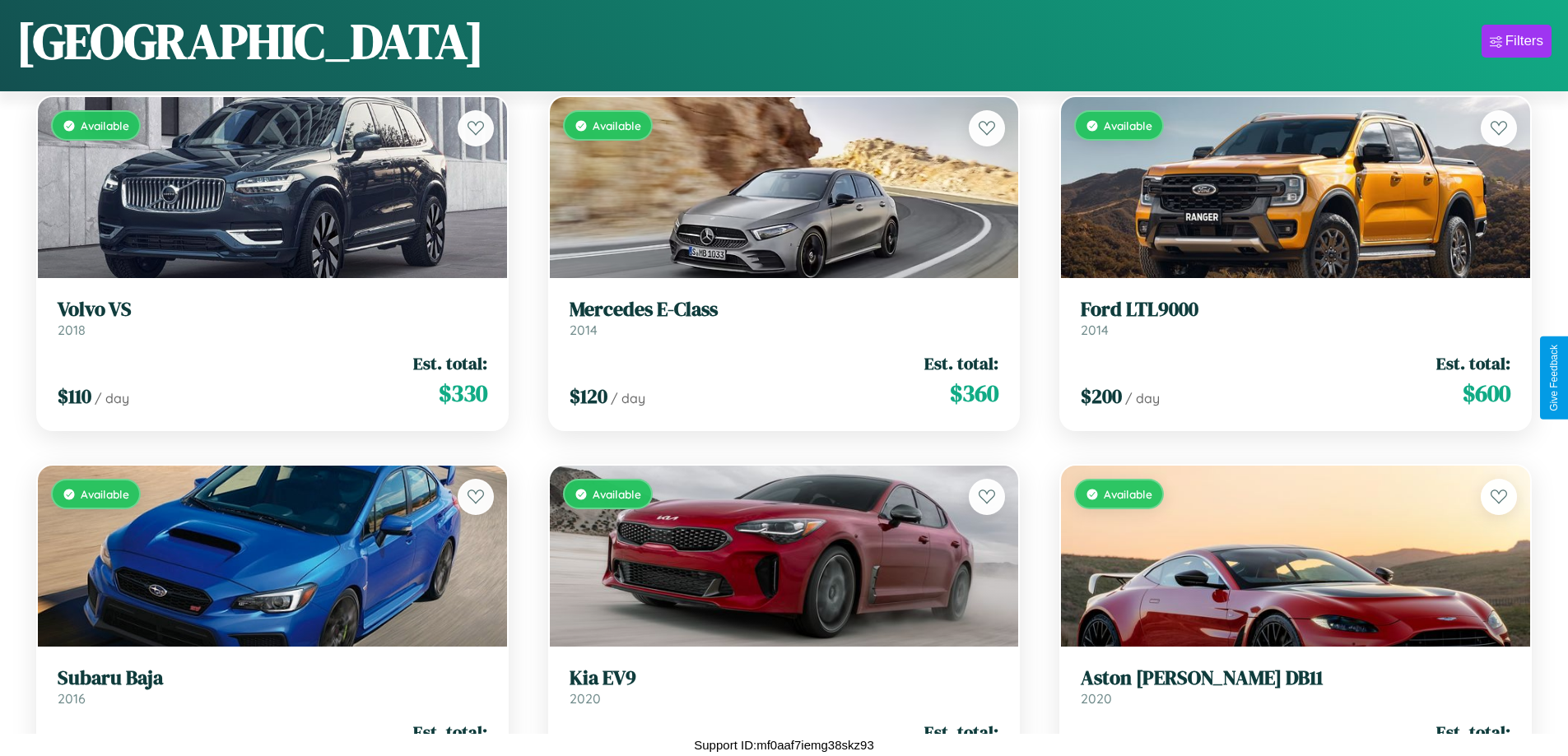
scroll to position [2811, 0]
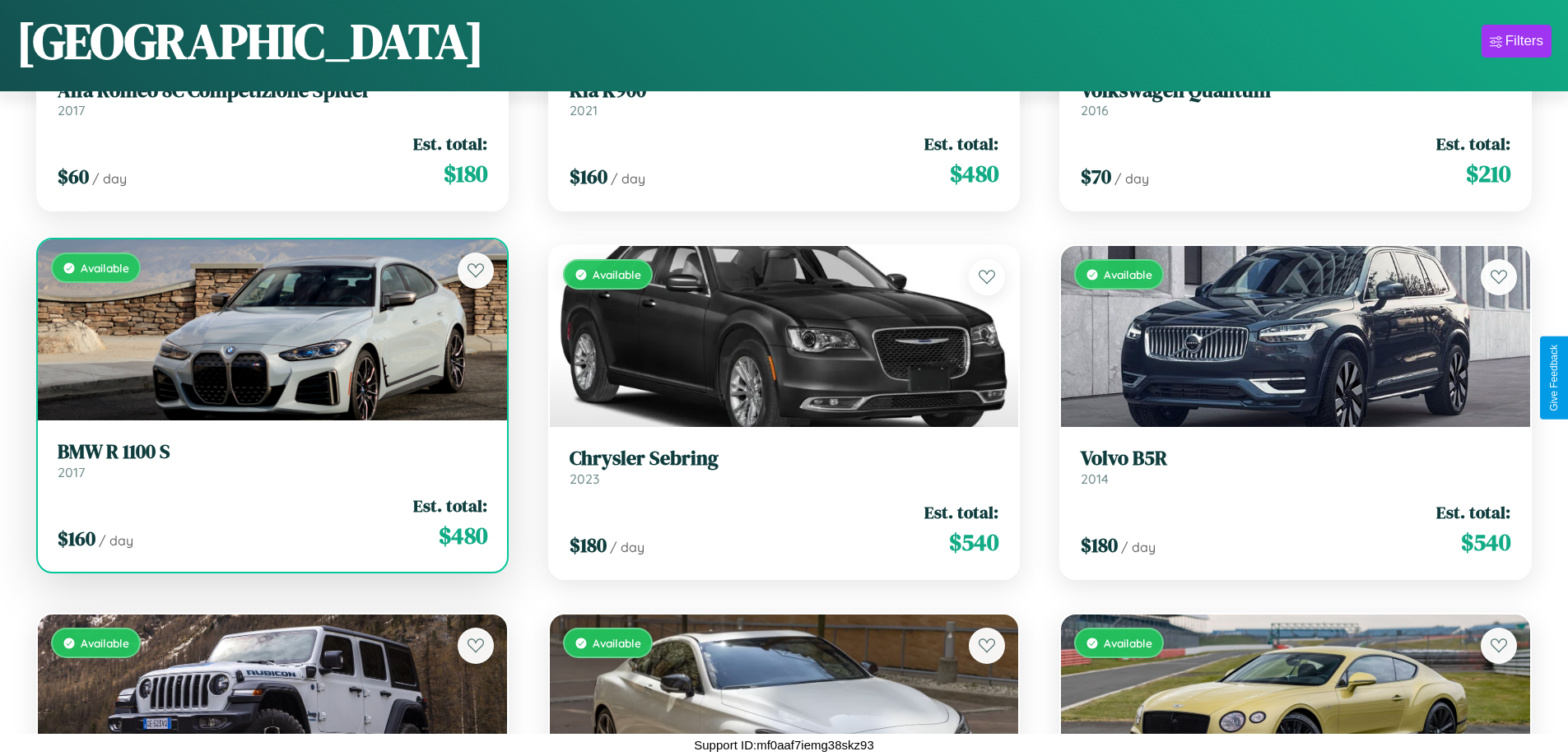
click at [270, 467] on link "BMW R 1100 S 2017" at bounding box center [272, 461] width 430 height 40
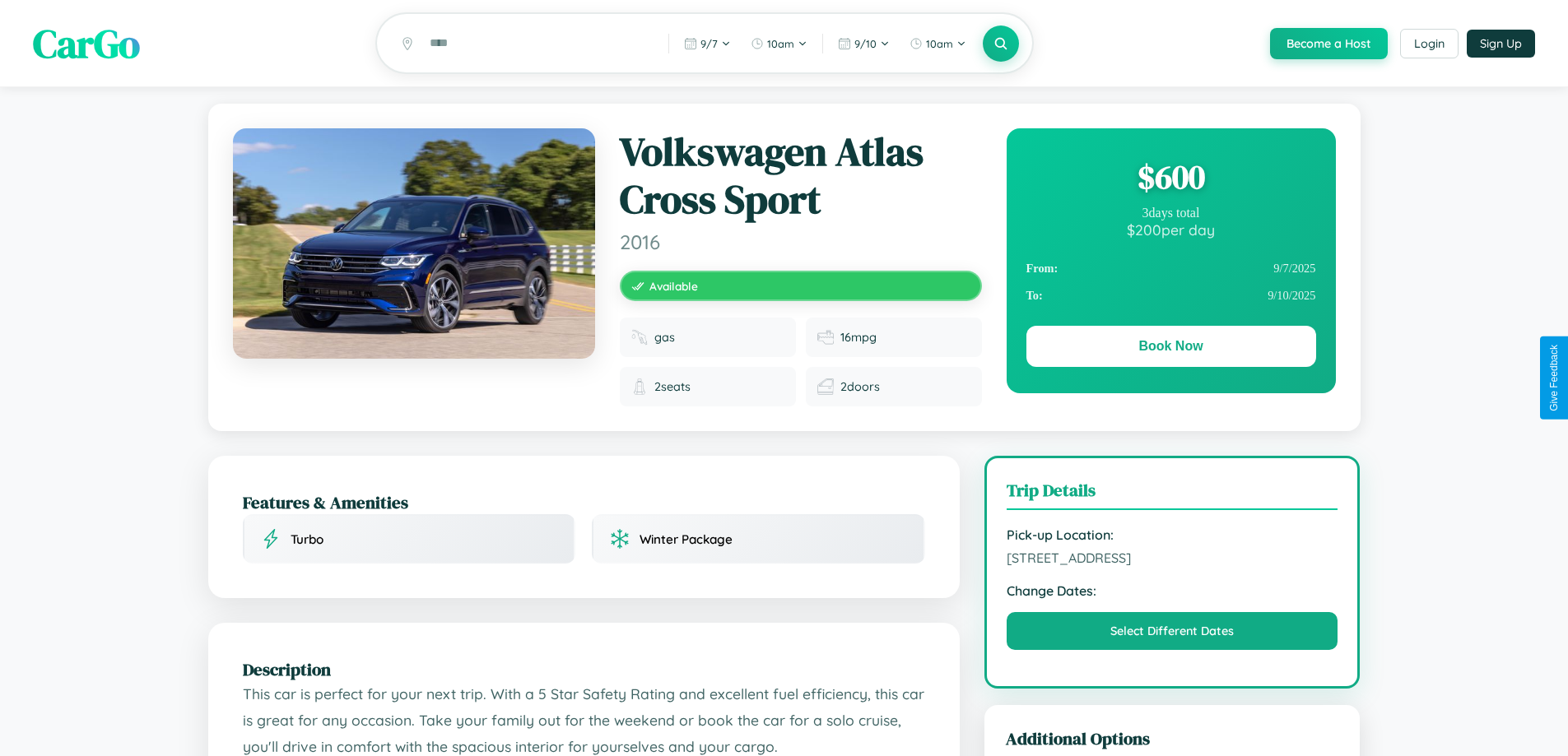
click at [1171, 180] on div "$ 600" at bounding box center [1171, 176] width 289 height 45
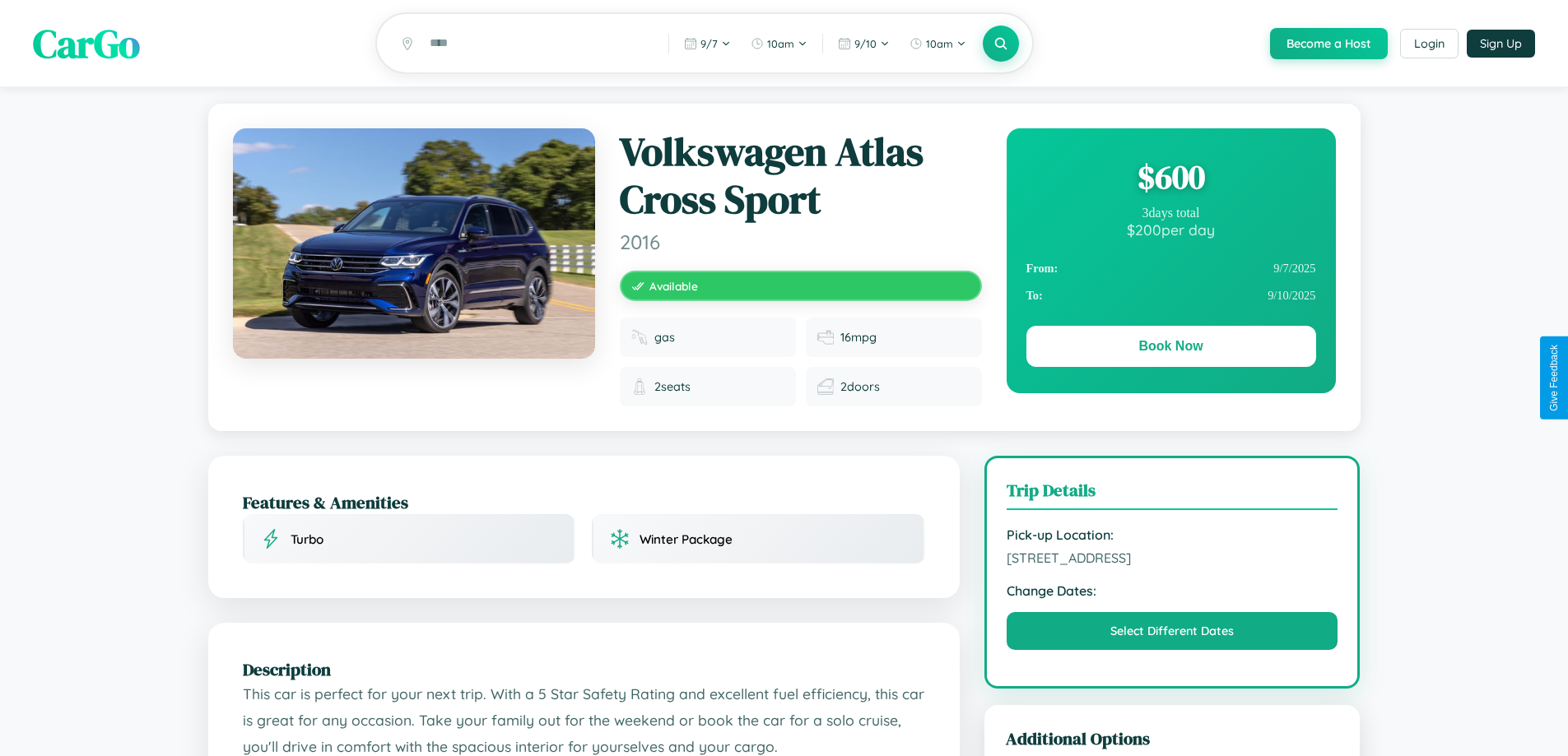
click at [1171, 180] on div "$ 600" at bounding box center [1171, 176] width 289 height 45
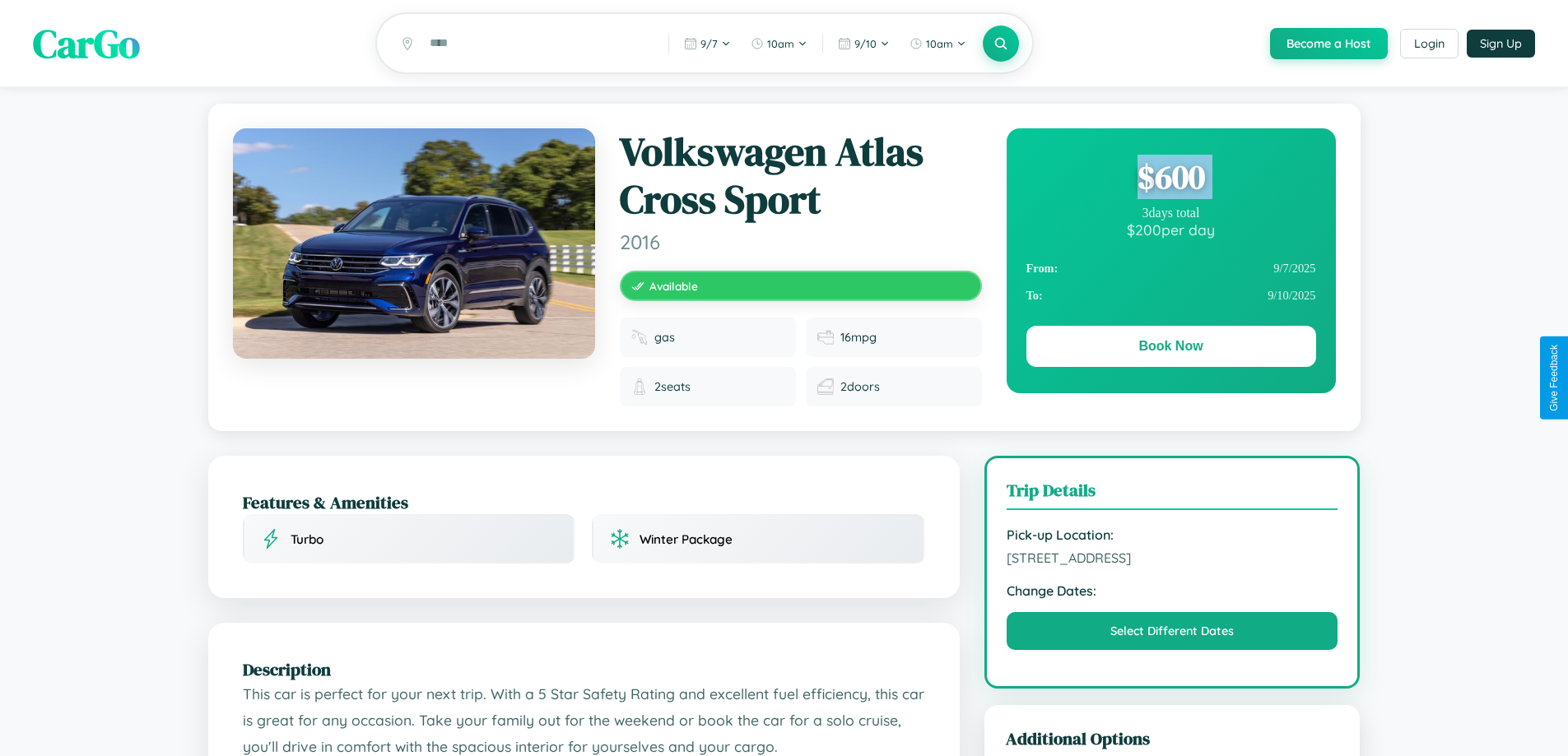
click at [1171, 180] on div "$ 600" at bounding box center [1171, 176] width 289 height 45
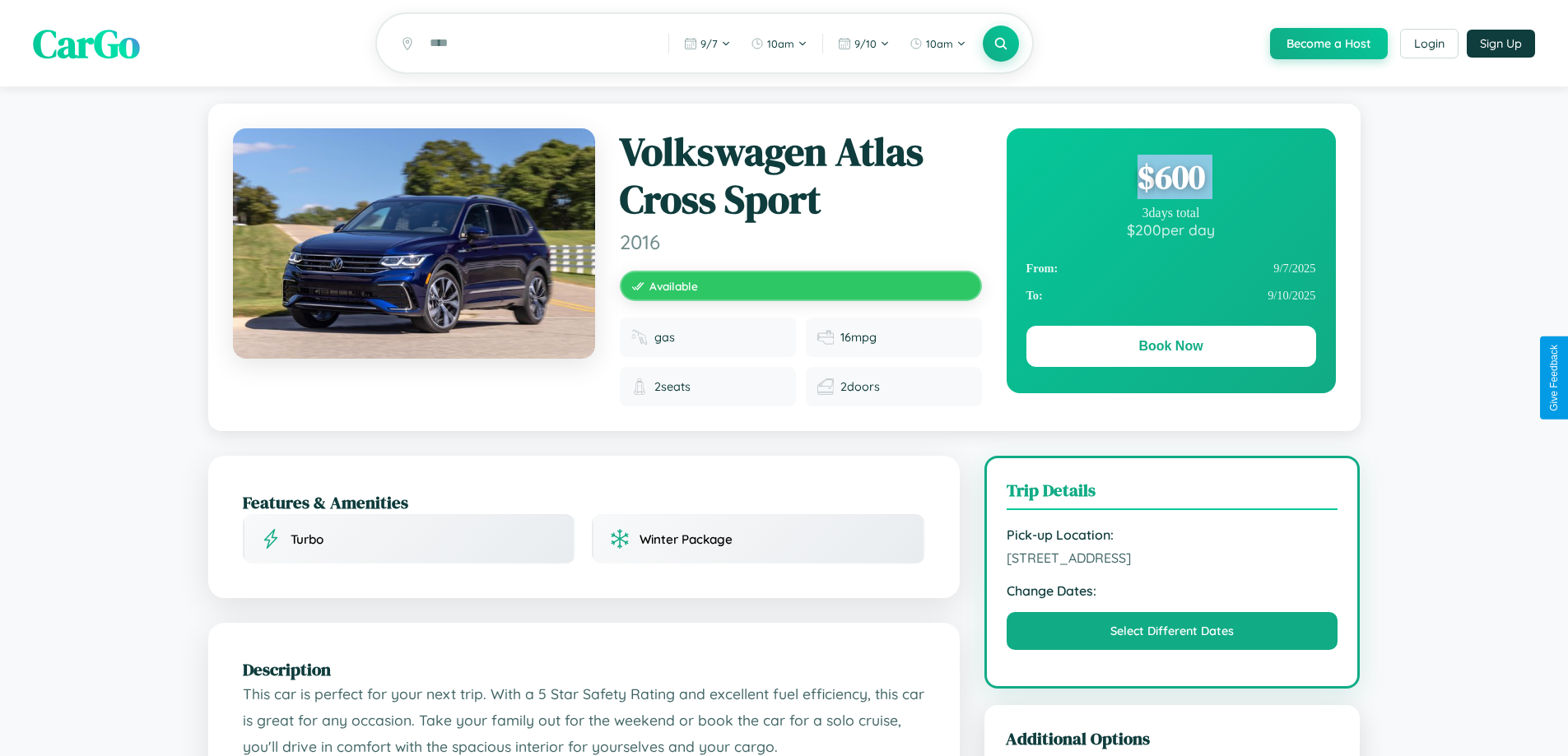
click at [1171, 180] on div "$ 600" at bounding box center [1171, 176] width 289 height 45
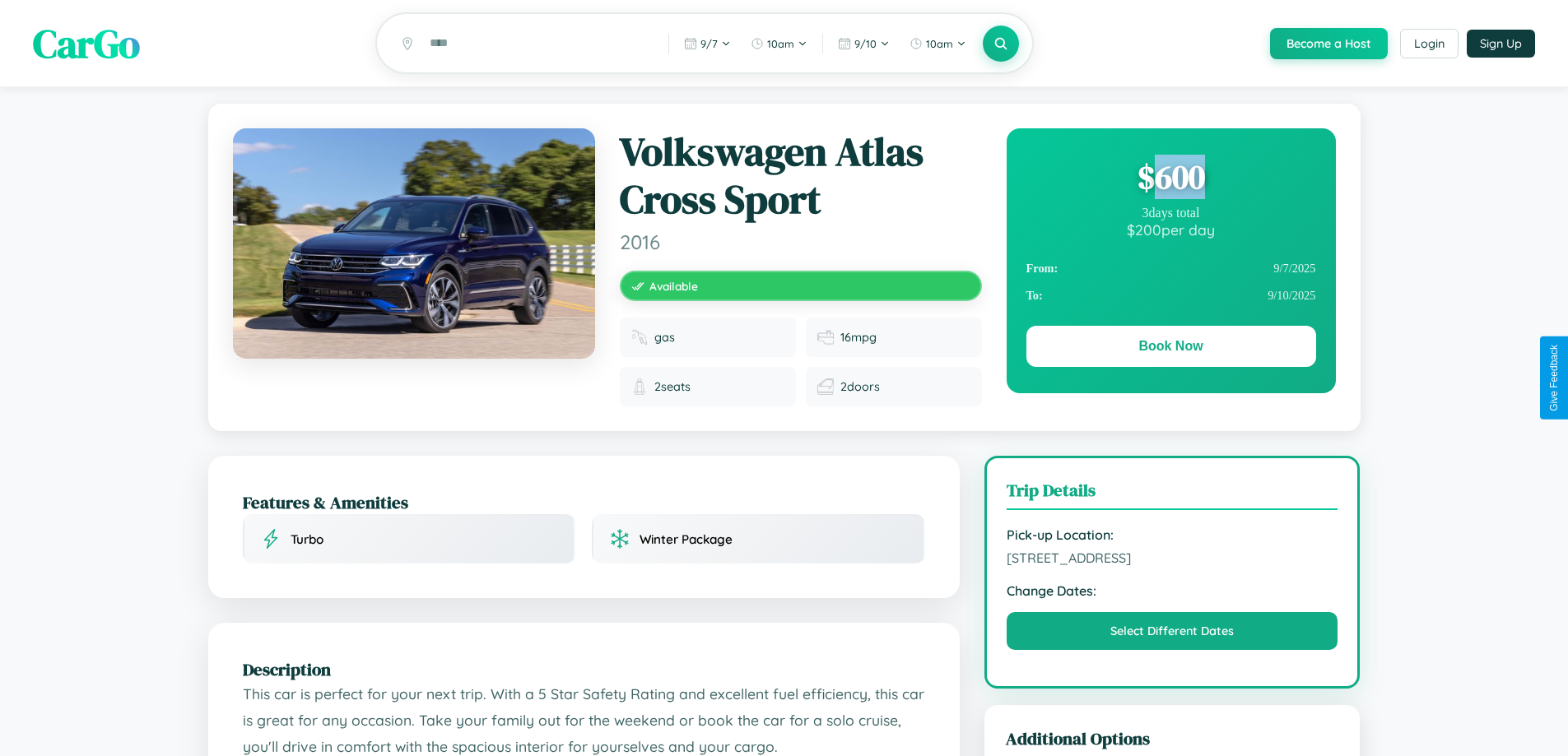
click at [1171, 180] on div "$ 600" at bounding box center [1171, 176] width 289 height 45
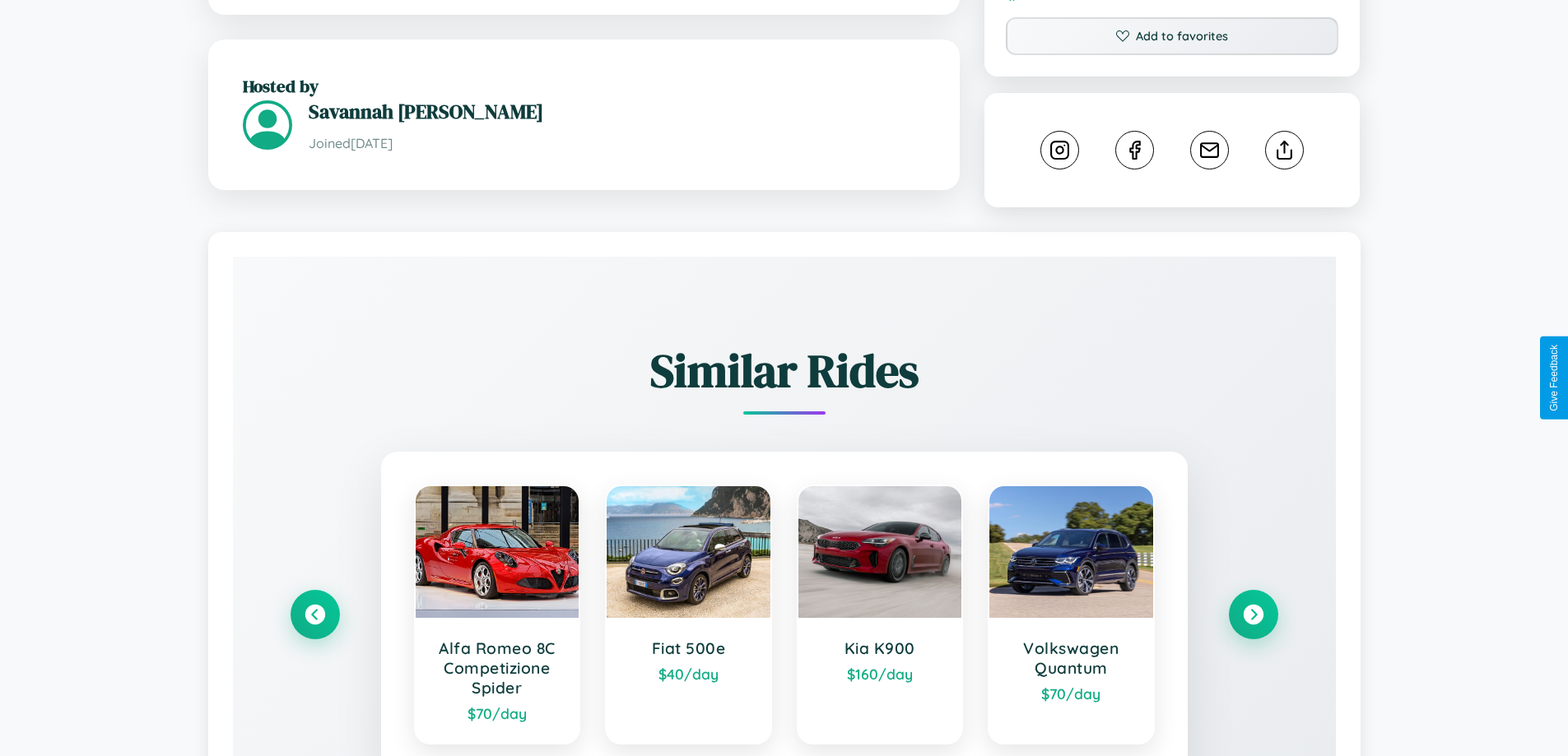
scroll to position [948, 0]
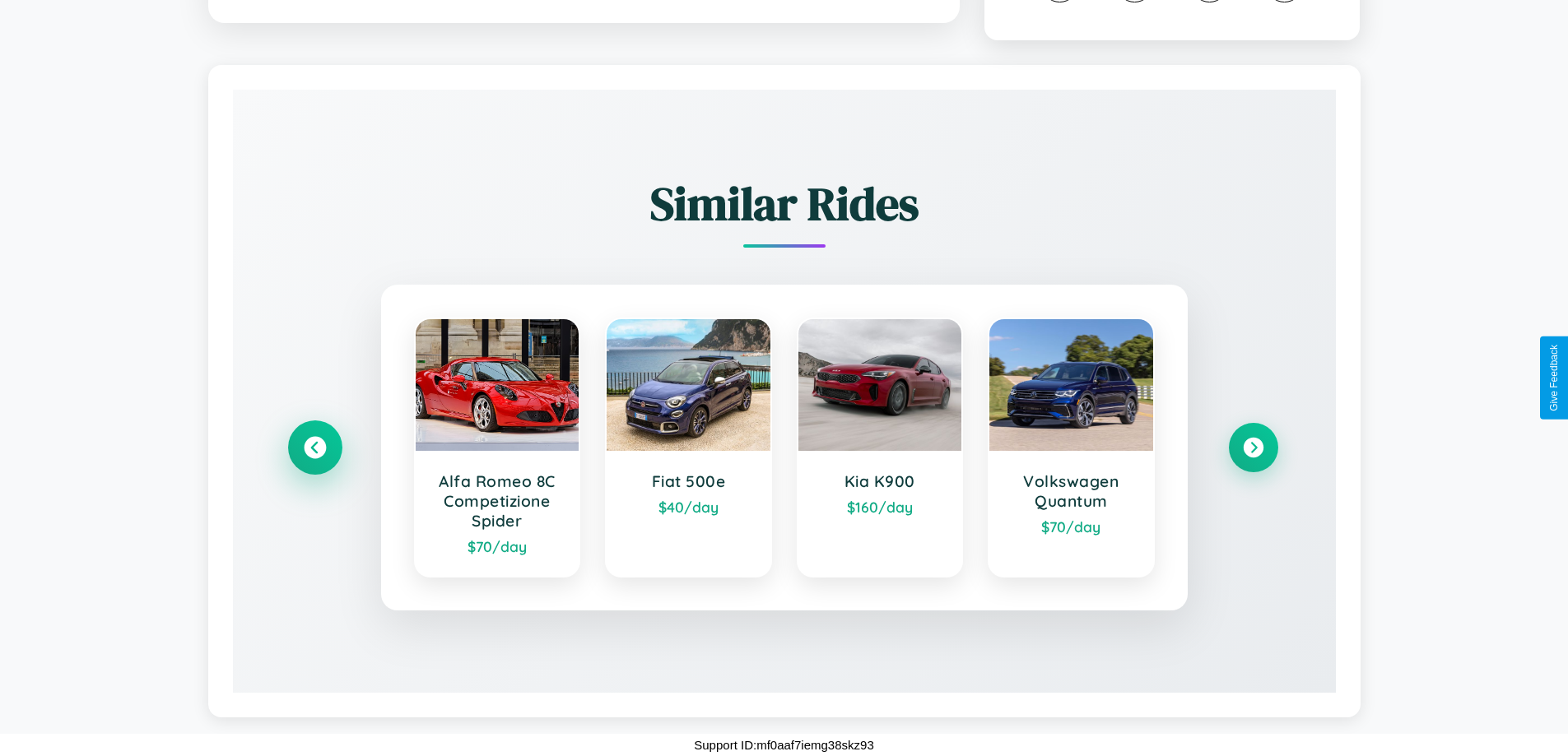
click at [315, 447] on icon at bounding box center [315, 448] width 22 height 22
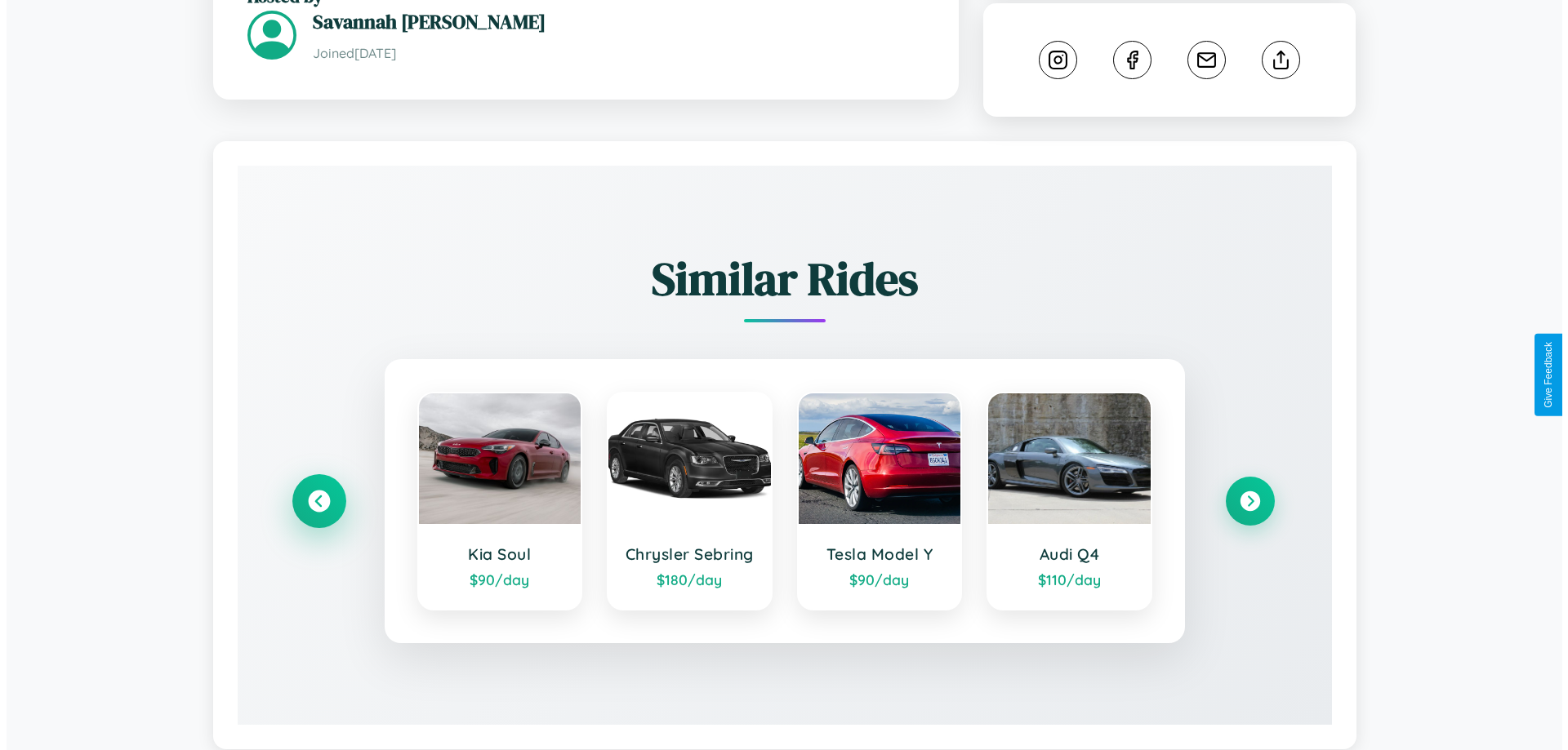
scroll to position [0, 0]
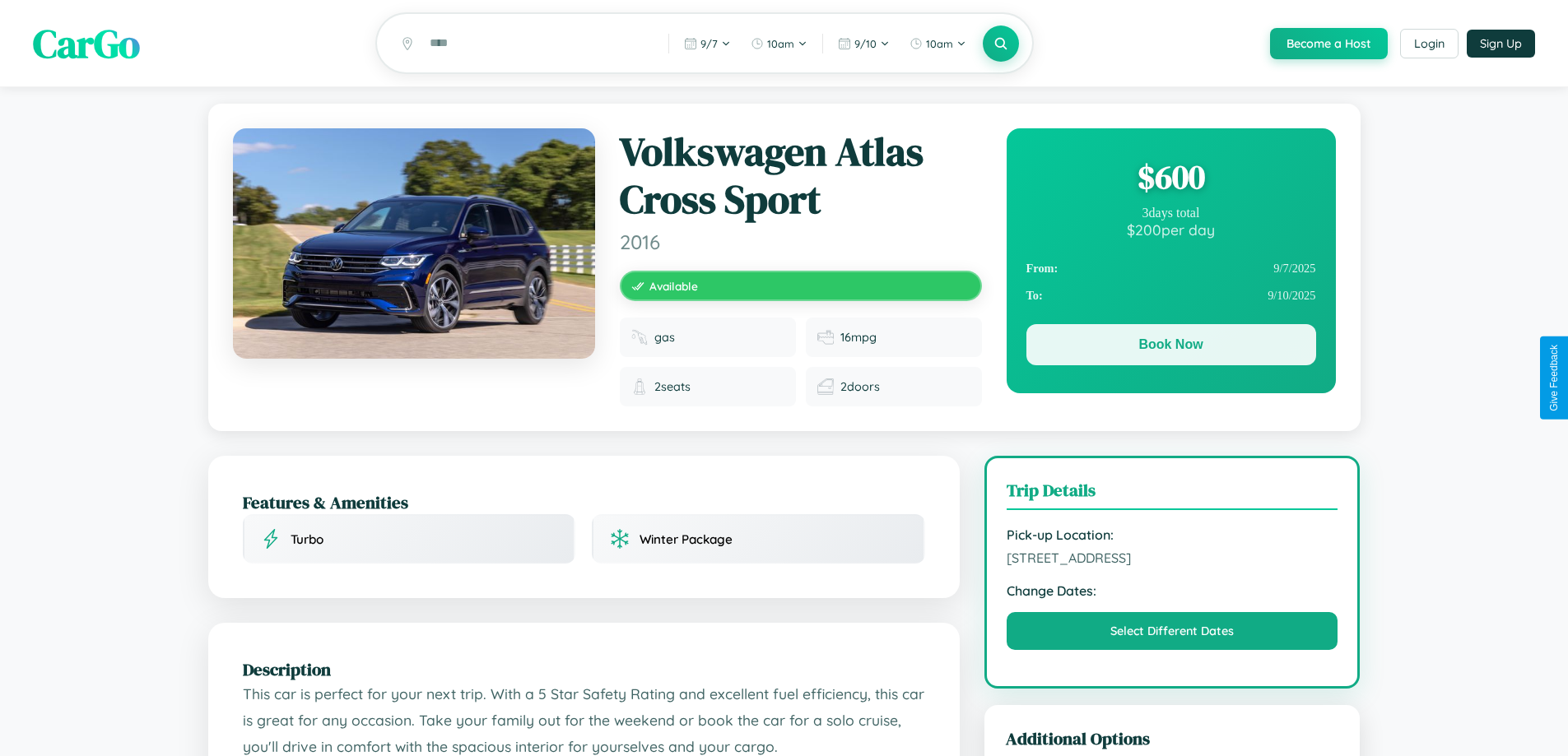
click at [1171, 348] on button "Book Now" at bounding box center [1171, 344] width 289 height 41
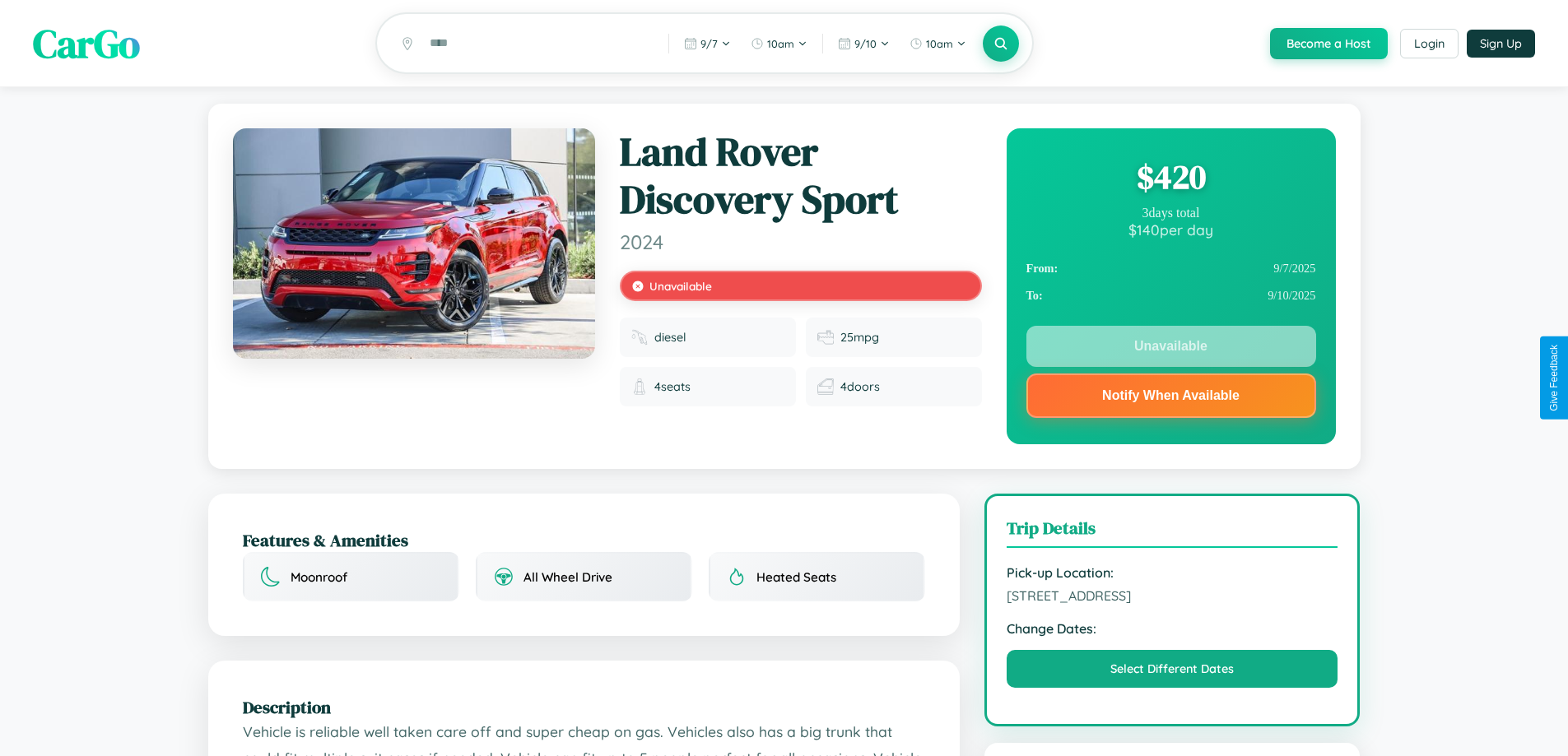
scroll to position [478, 0]
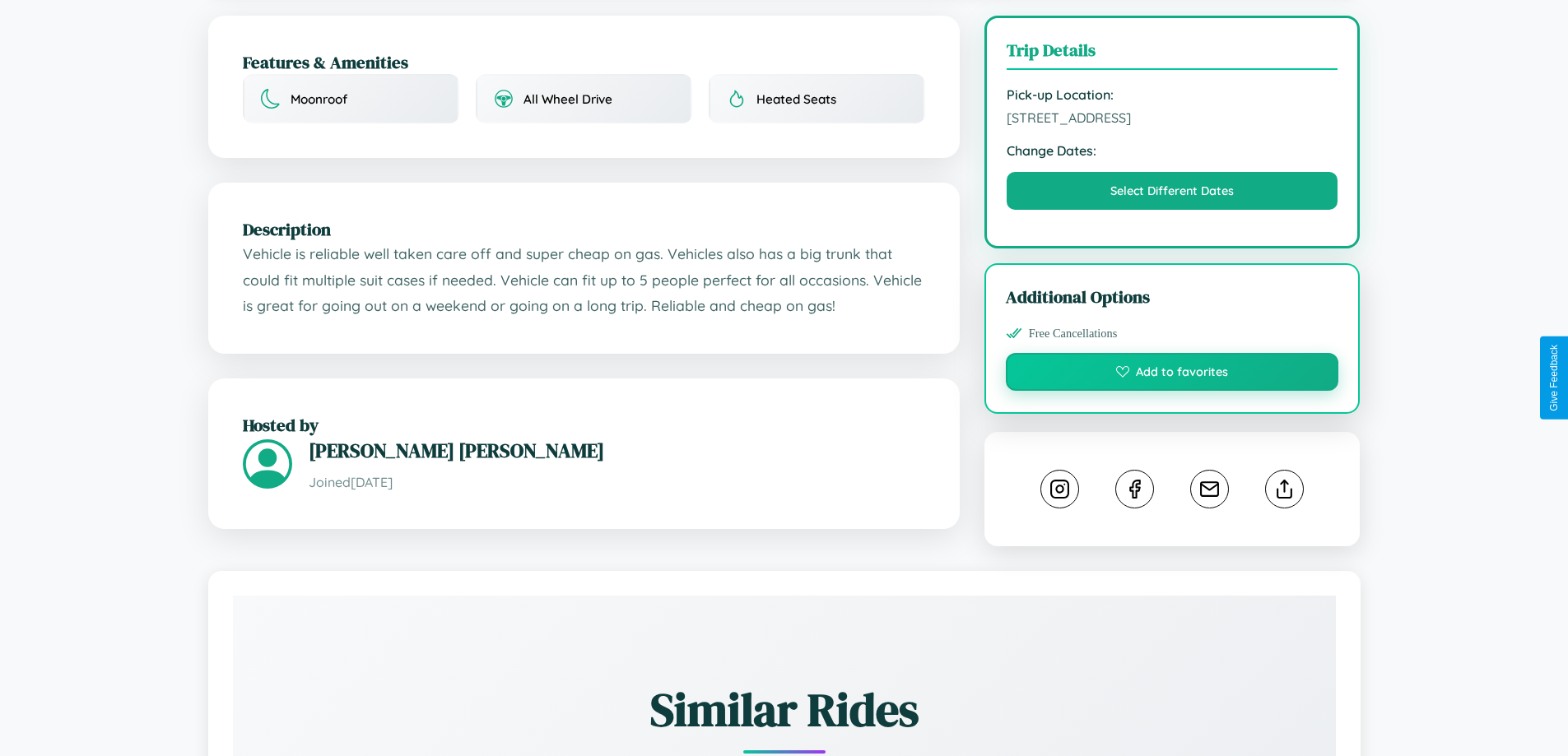
click at [1172, 375] on button "Add to favorites" at bounding box center [1172, 371] width 333 height 38
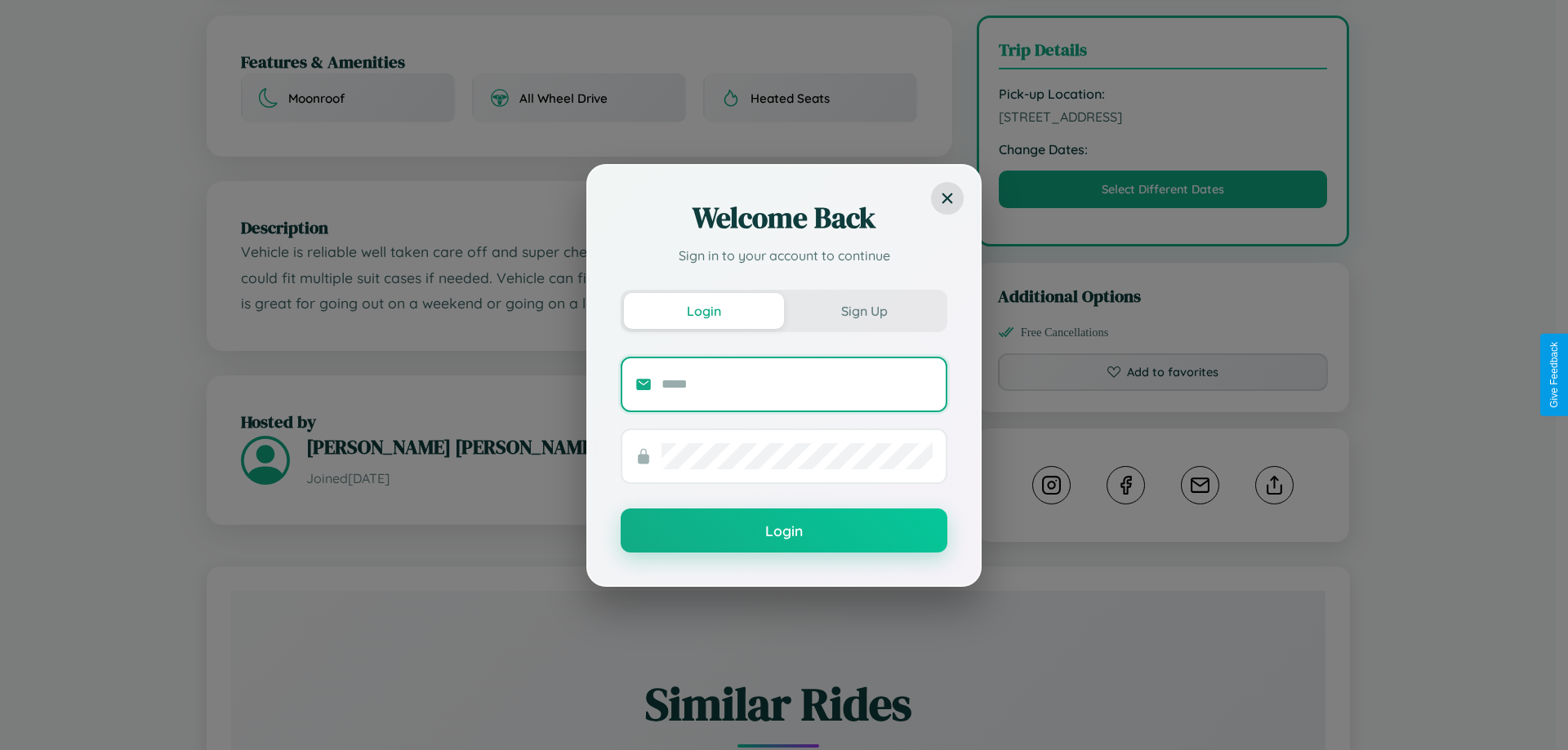
click at [797, 383] on input "text" at bounding box center [797, 384] width 271 height 26
type input "**********"
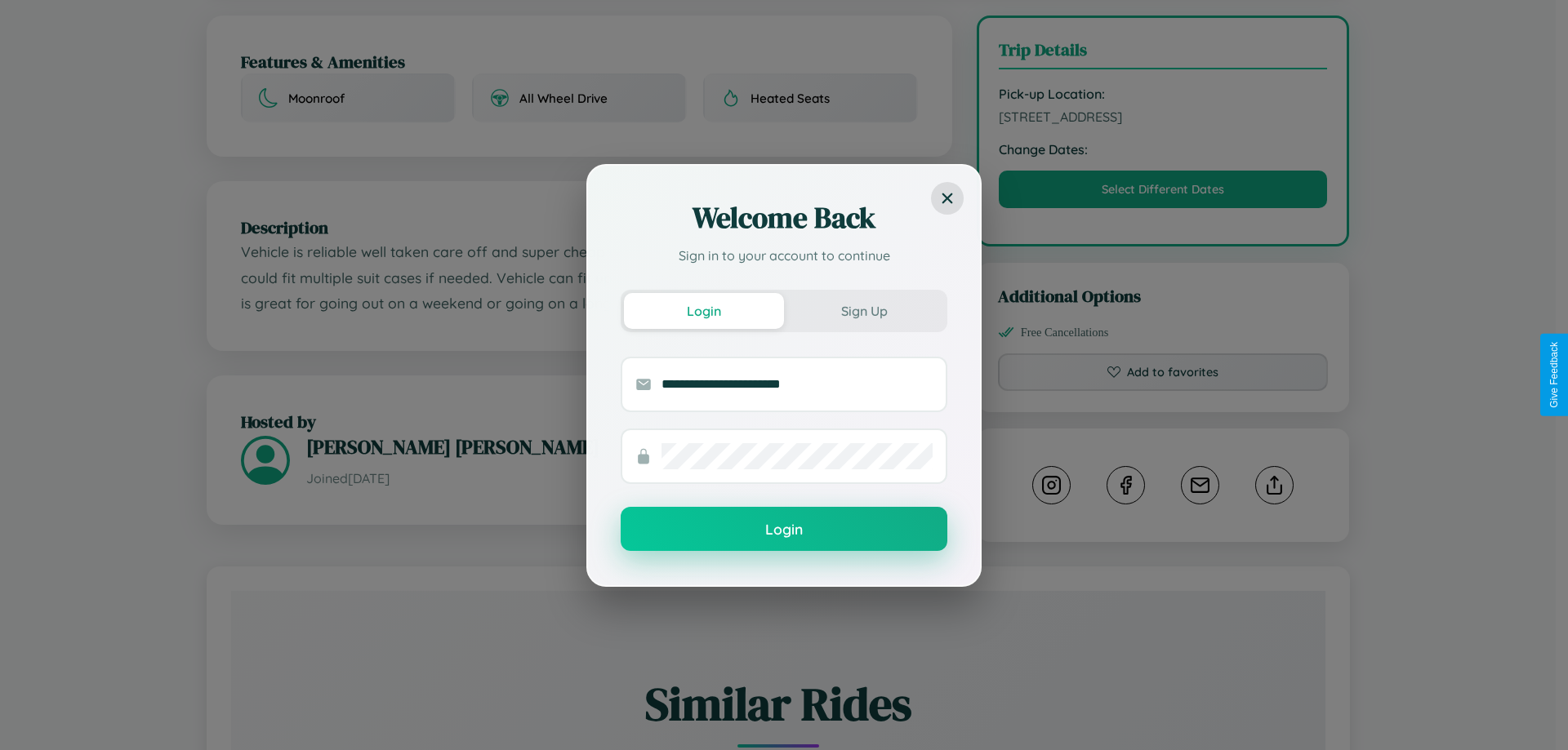
click at [784, 530] on button "Login" at bounding box center [784, 529] width 327 height 44
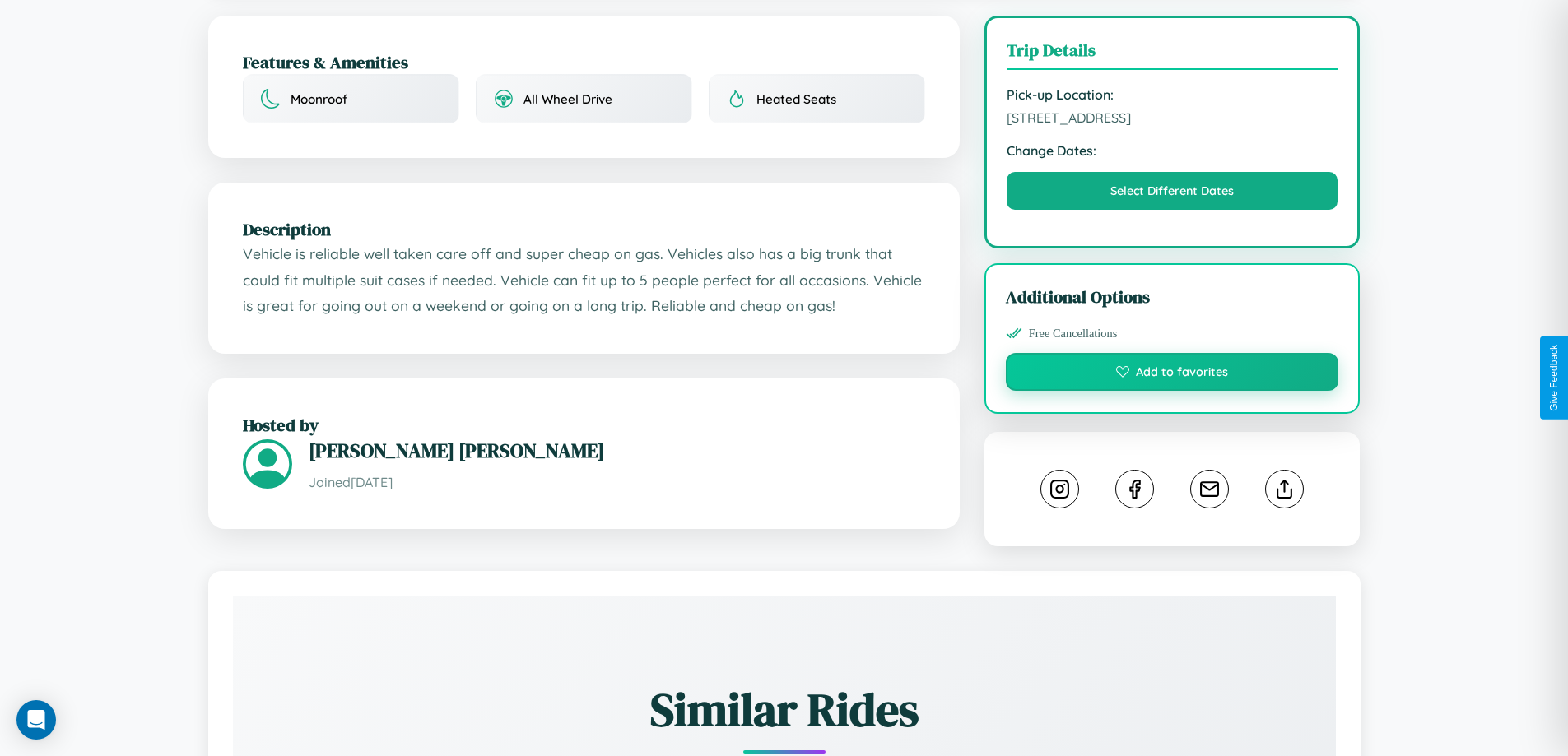
click at [1172, 377] on button "Add to favorites" at bounding box center [1172, 371] width 333 height 38
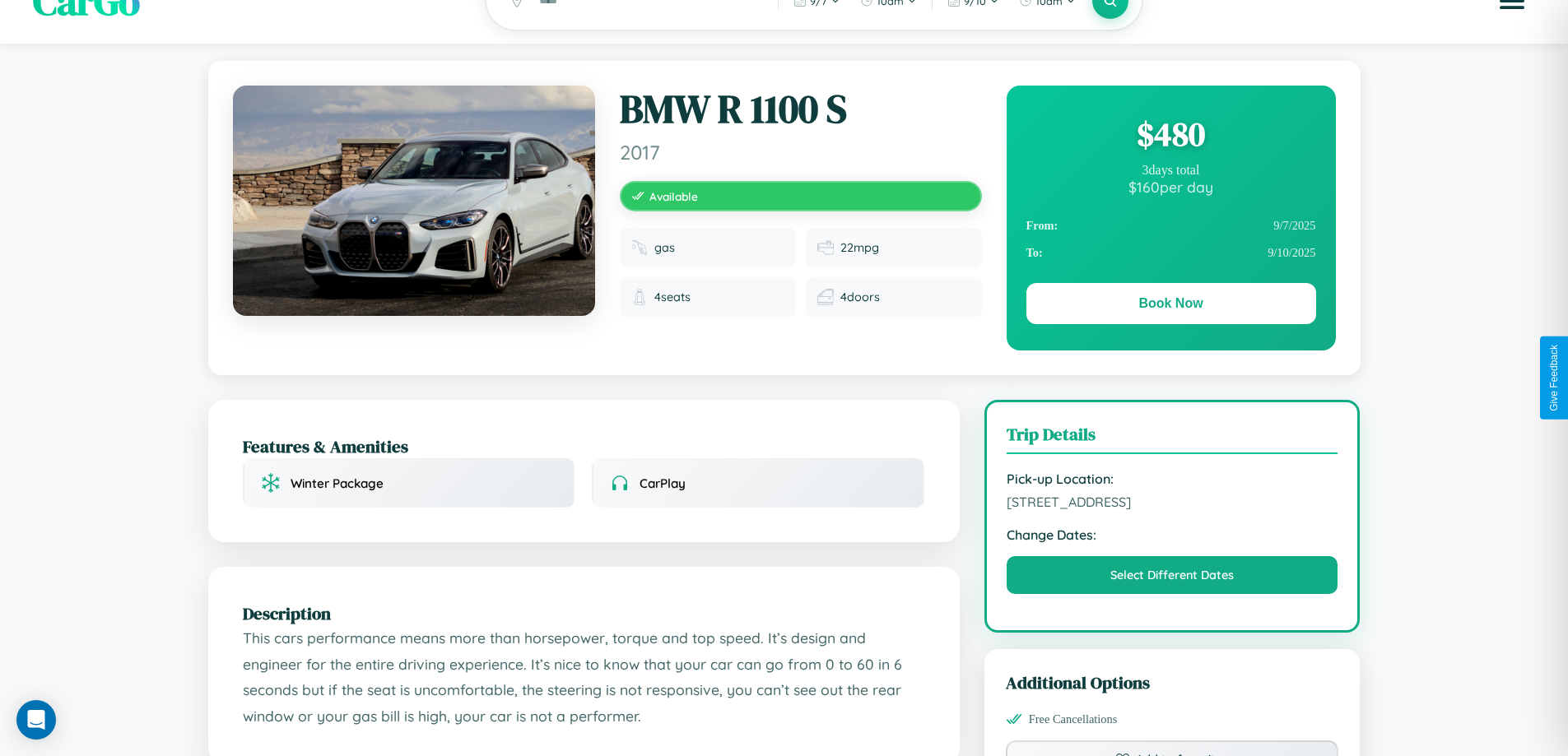
scroll to position [170, 0]
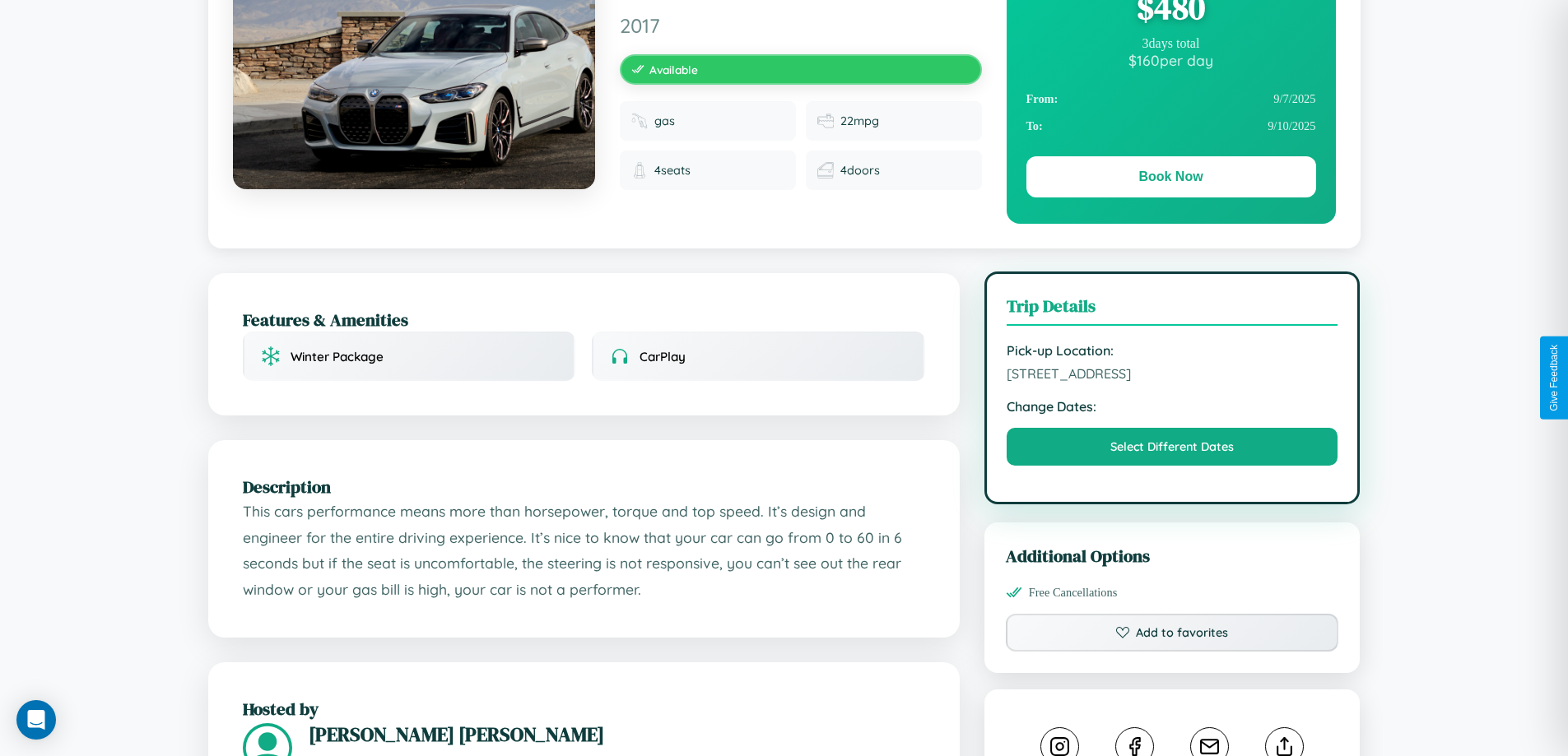
click at [1172, 376] on span "3449 Chestnut Street Madrid 59207 Spain" at bounding box center [1172, 374] width 332 height 17
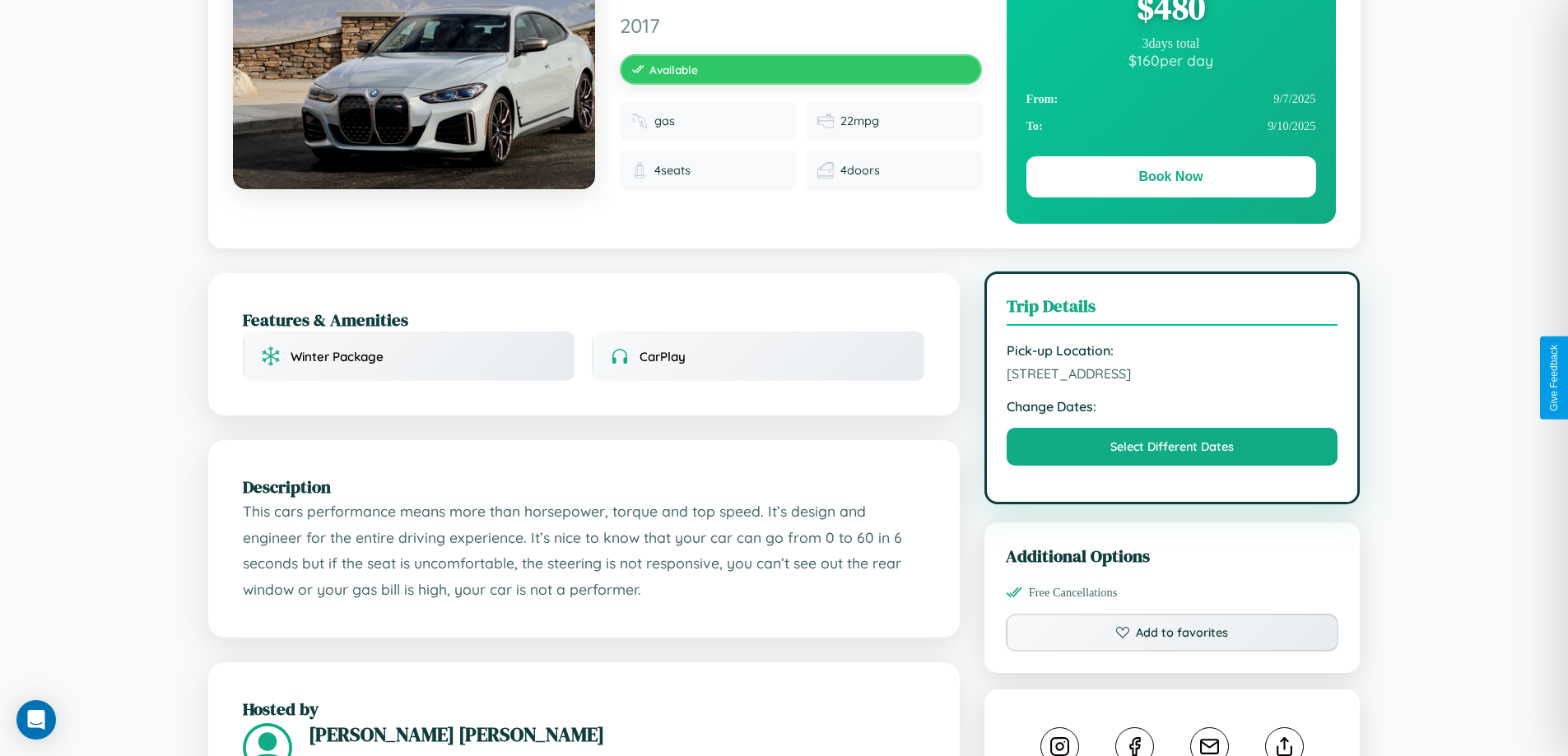
click at [1172, 376] on span "3449 Chestnut Street Madrid 59207 Spain" at bounding box center [1172, 374] width 332 height 17
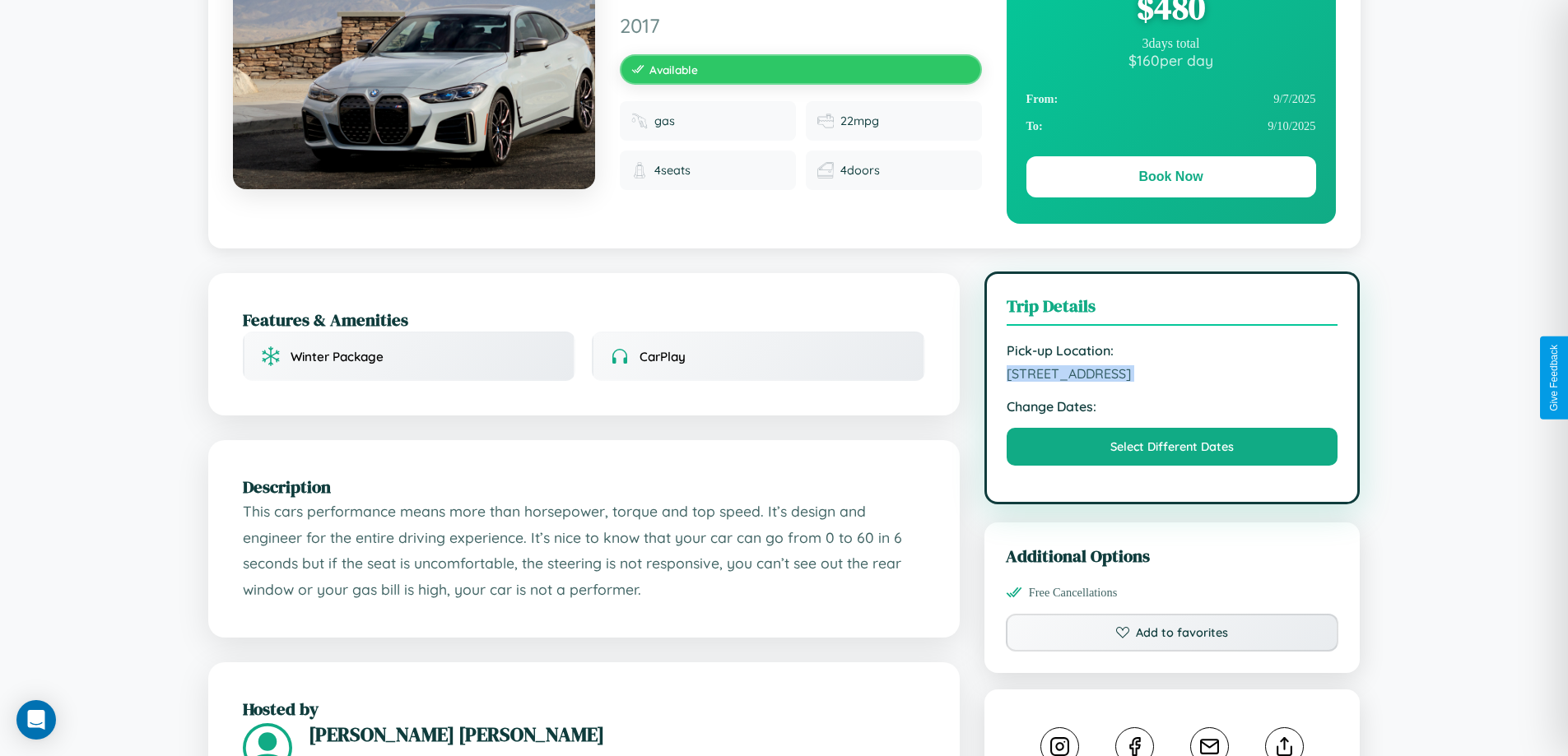
click at [1172, 376] on span "3449 Chestnut Street Madrid 59207 Spain" at bounding box center [1172, 374] width 332 height 17
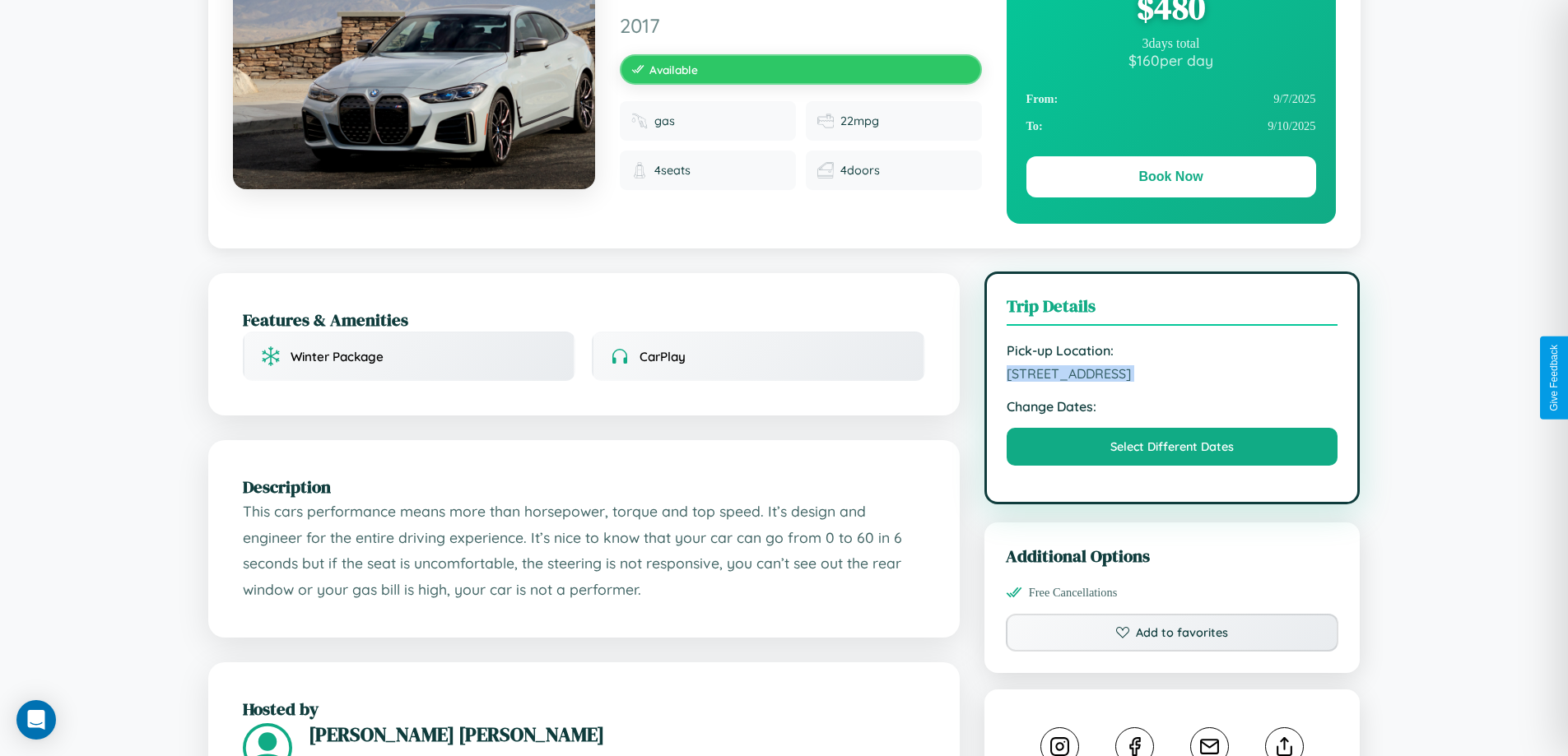
click at [1172, 376] on span "3449 Chestnut Street Madrid 59207 Spain" at bounding box center [1172, 374] width 332 height 17
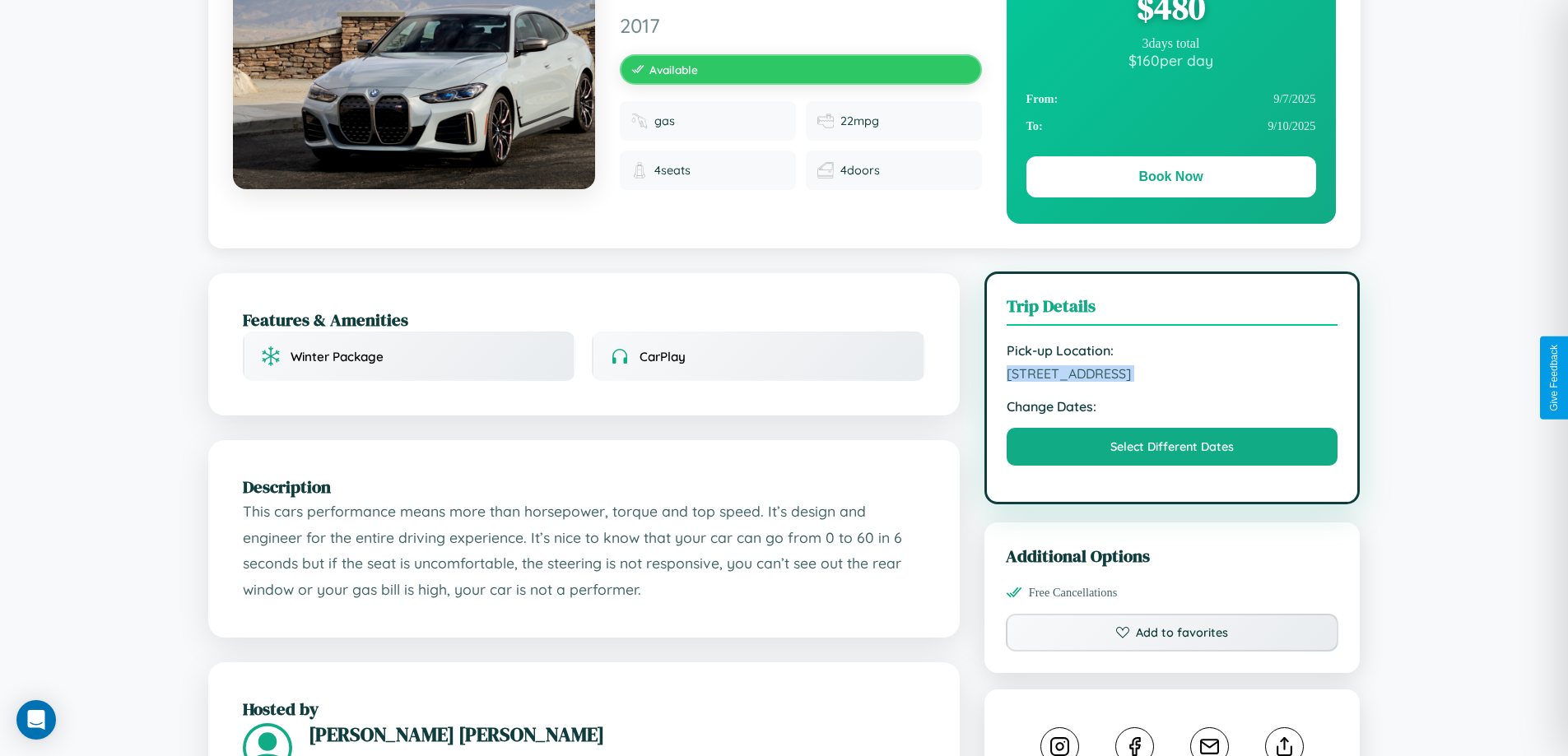
click at [1172, 376] on span "3449 Chestnut Street Madrid 59207 Spain" at bounding box center [1172, 374] width 332 height 17
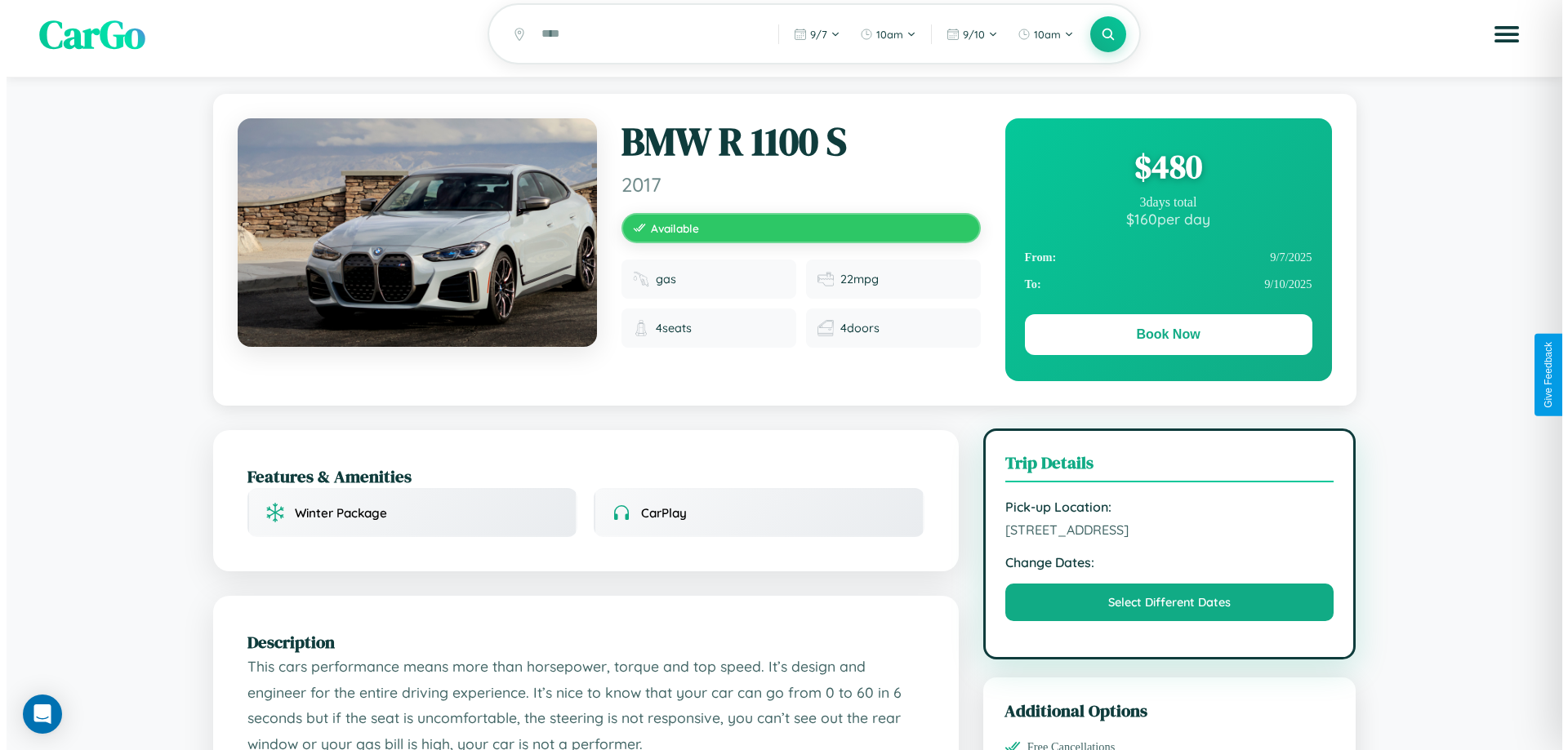
scroll to position [0, 0]
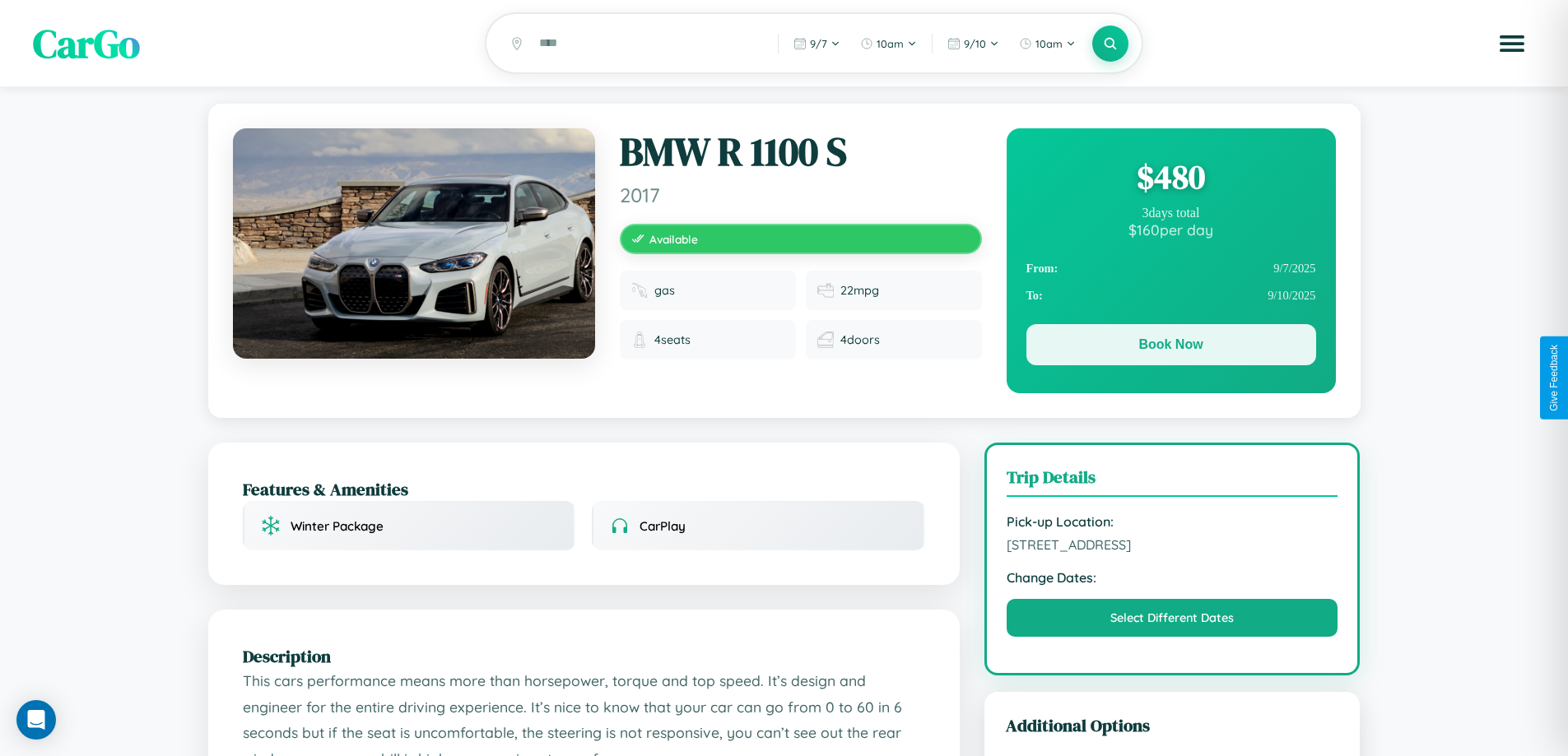
click at [1171, 348] on button "Book Now" at bounding box center [1171, 344] width 289 height 41
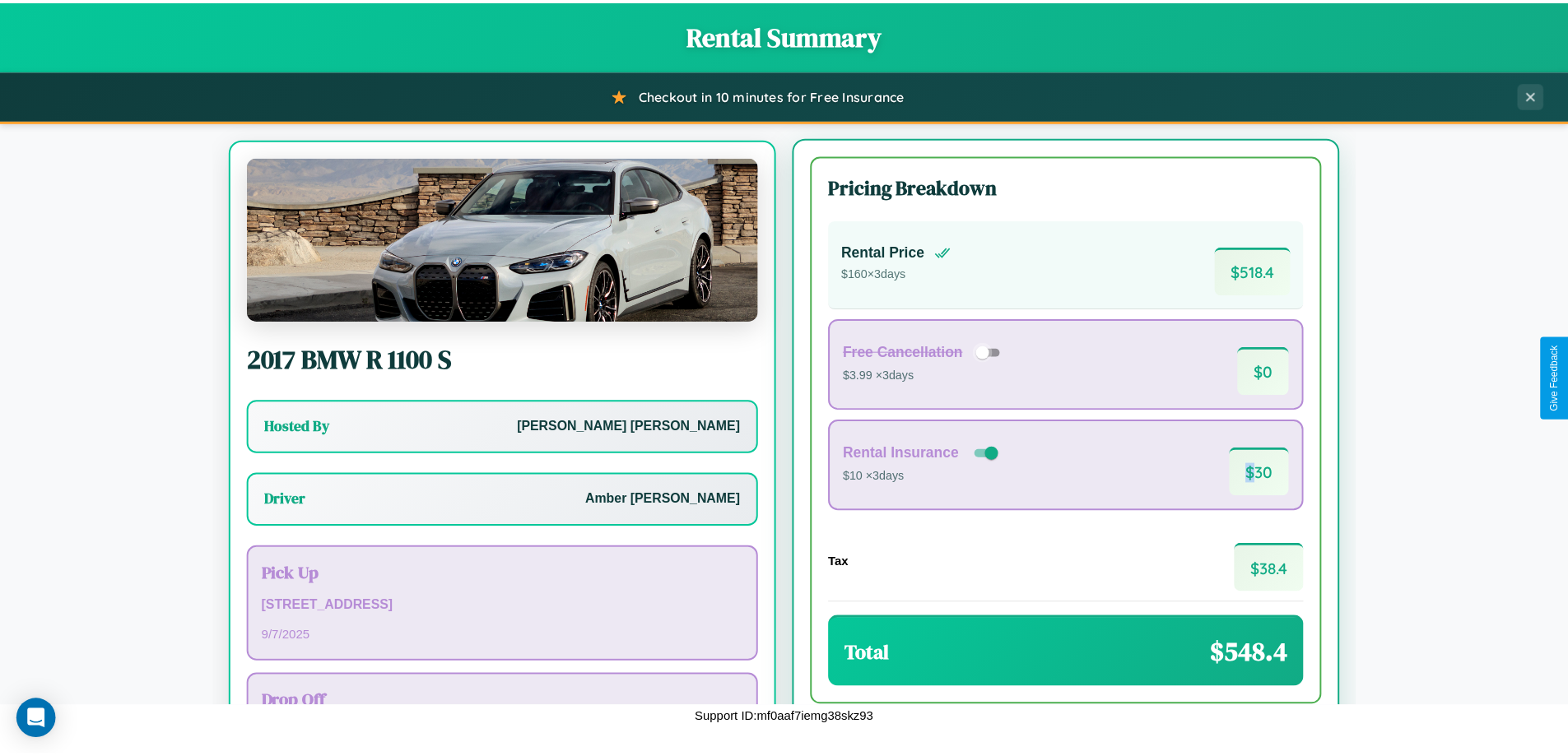
scroll to position [77, 0]
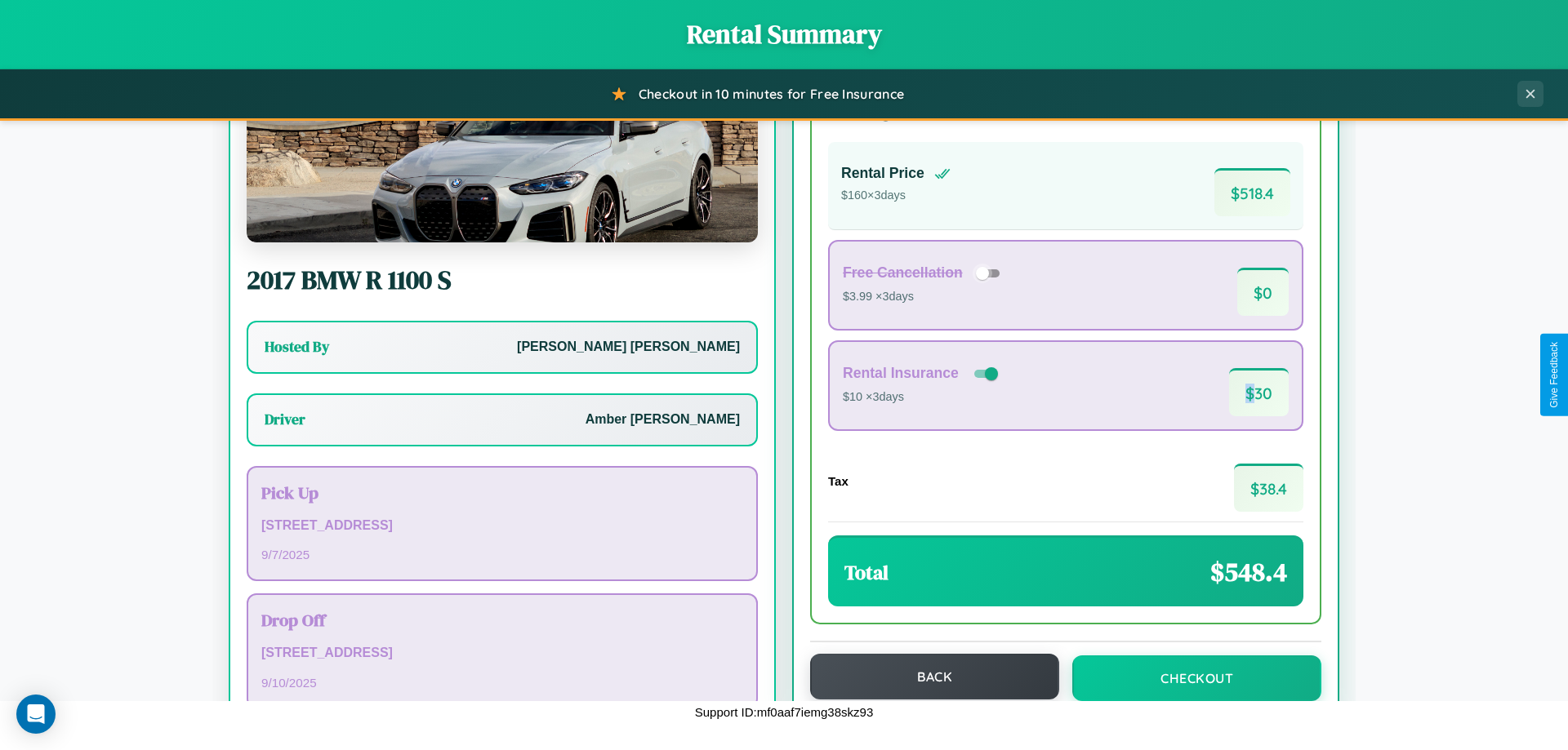
click at [927, 676] on button "Back" at bounding box center [934, 676] width 249 height 46
